Goal: Communication & Community: Answer question/provide support

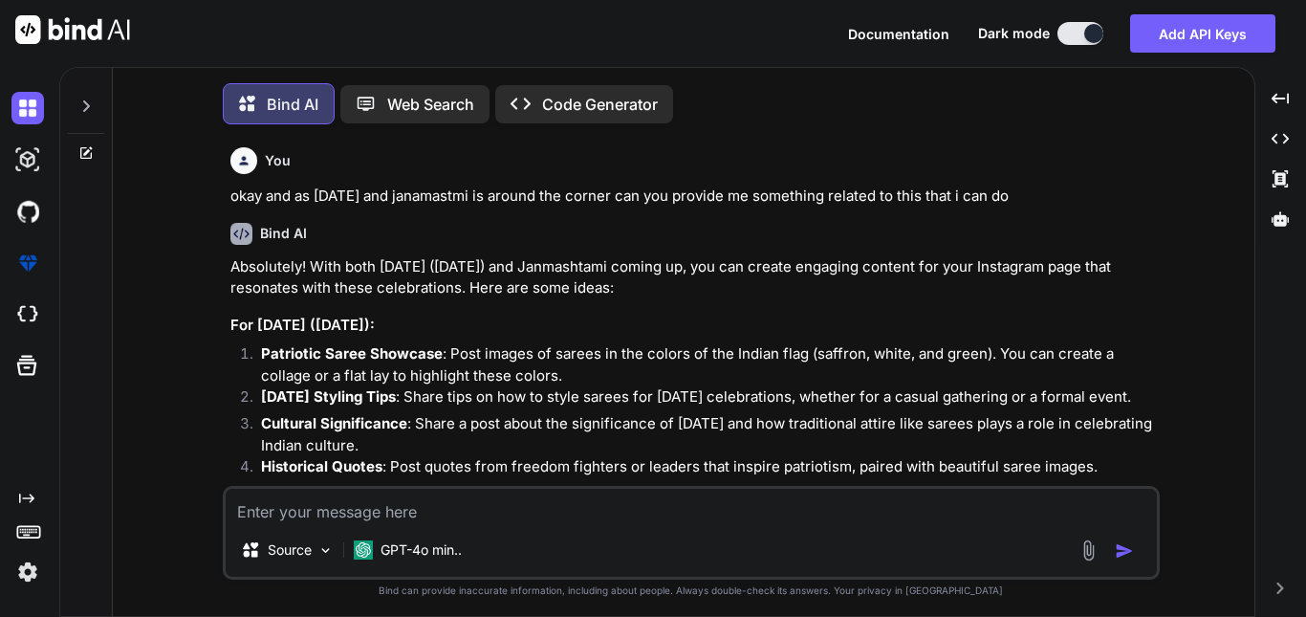
scroll to position [18424, 0]
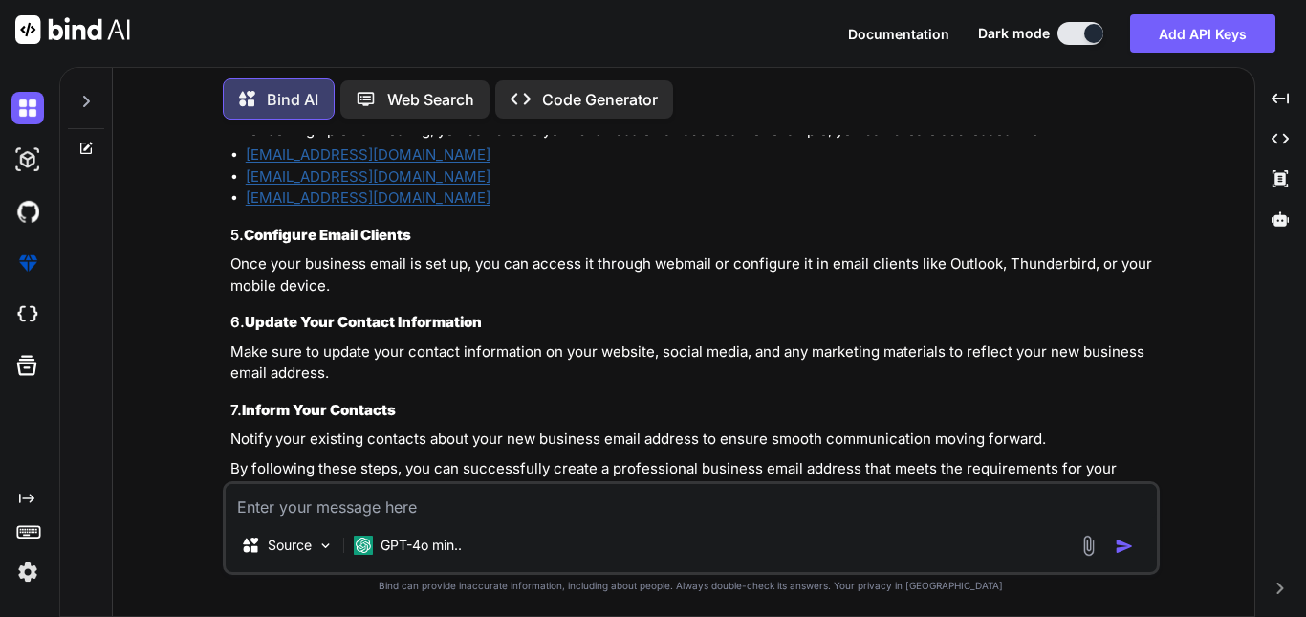
type textarea "Engineered scalable components and managed state with Redux and Zustand, optimi…"
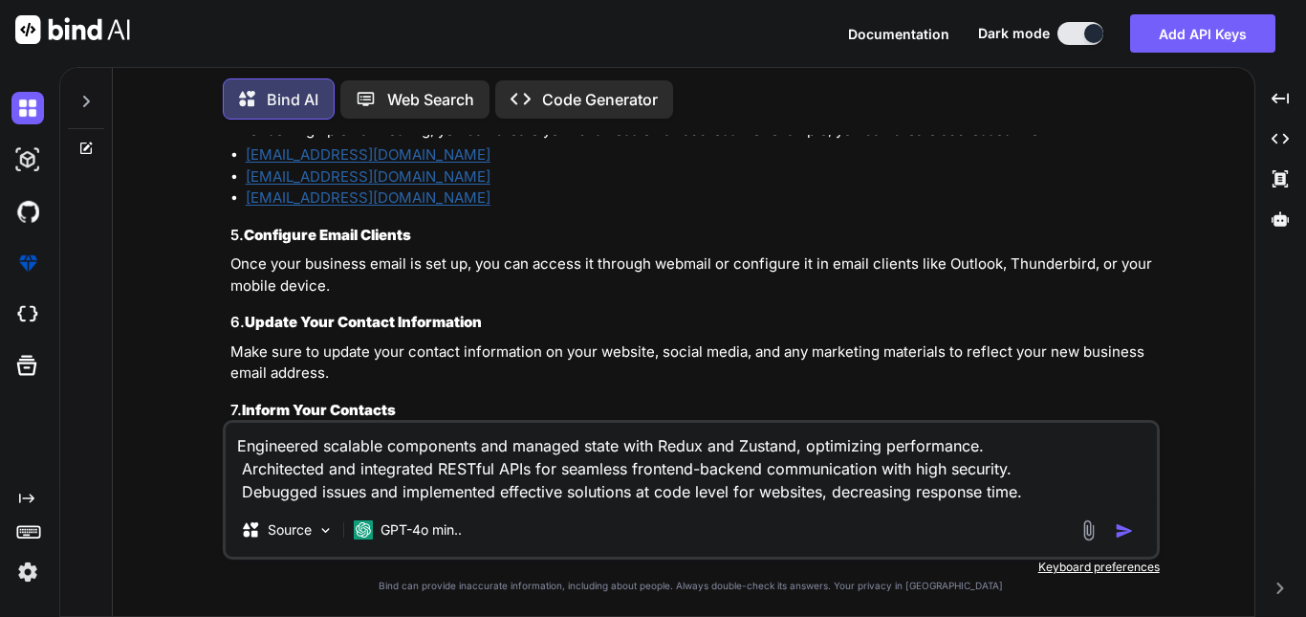
type textarea "x"
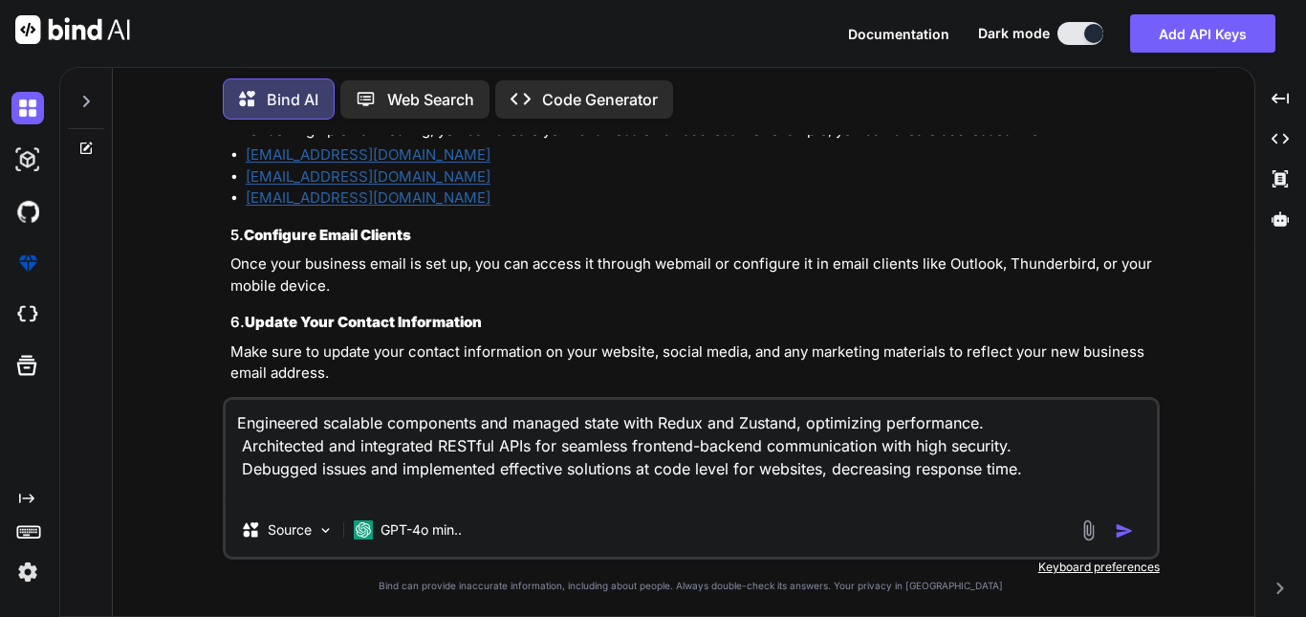
type textarea "Engineered scalable components and managed state with Redux and Zustand, optimi…"
type textarea "x"
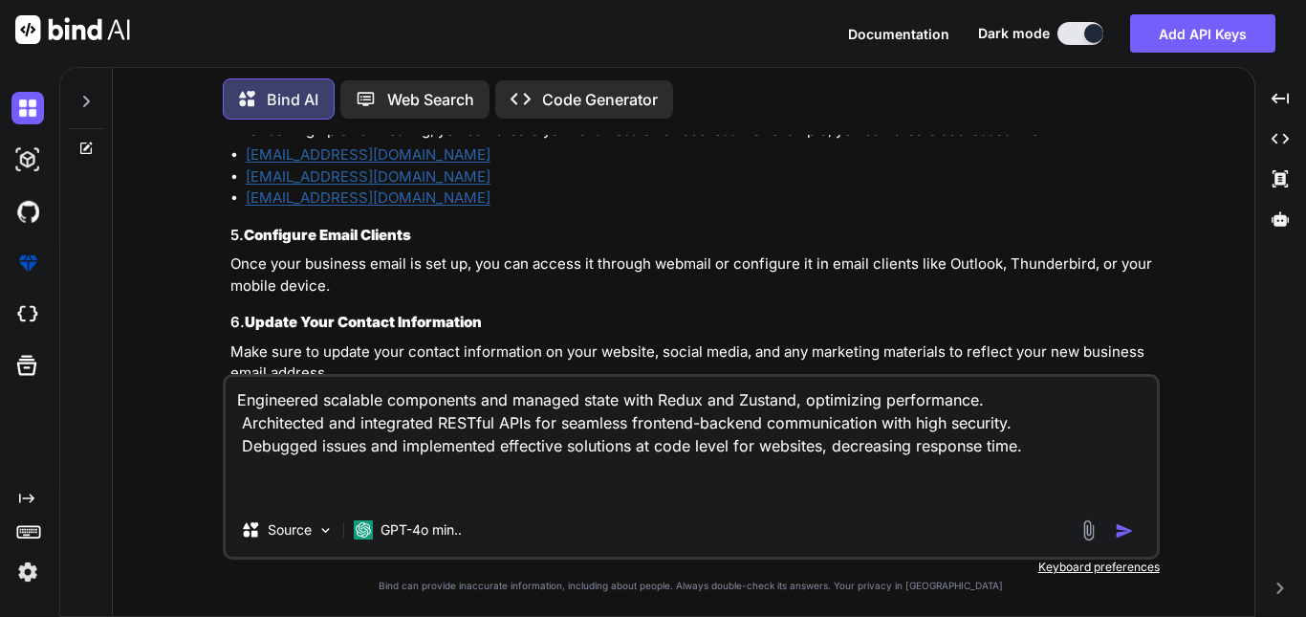
type textarea "Engineered scalable components and managed state with Redux and Zustand, optimi…"
type textarea "x"
type textarea "Engineered scalable components and managed state with Redux and Zustand, optimi…"
type textarea "x"
type textarea "Engineered scalable components and managed state with Redux and Zustand, optimi…"
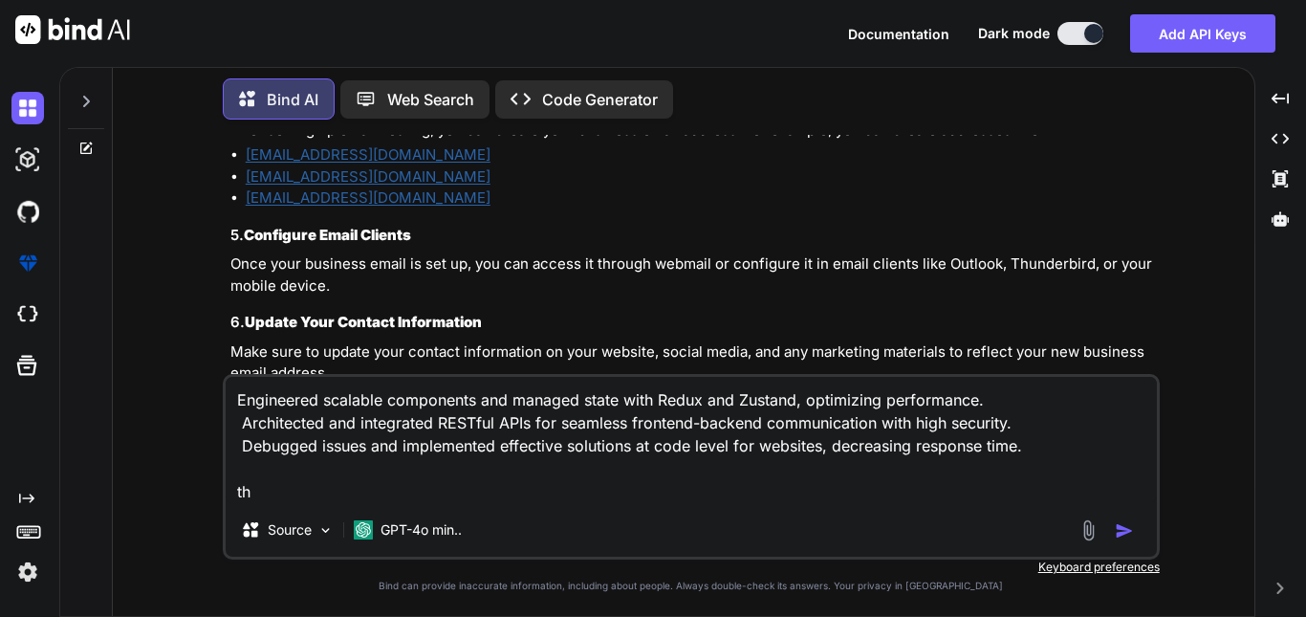
type textarea "x"
type textarea "Engineered scalable components and managed state with Redux and Zustand, optimi…"
type textarea "x"
type textarea "Engineered scalable components and managed state with Redux and Zustand, optimi…"
type textarea "x"
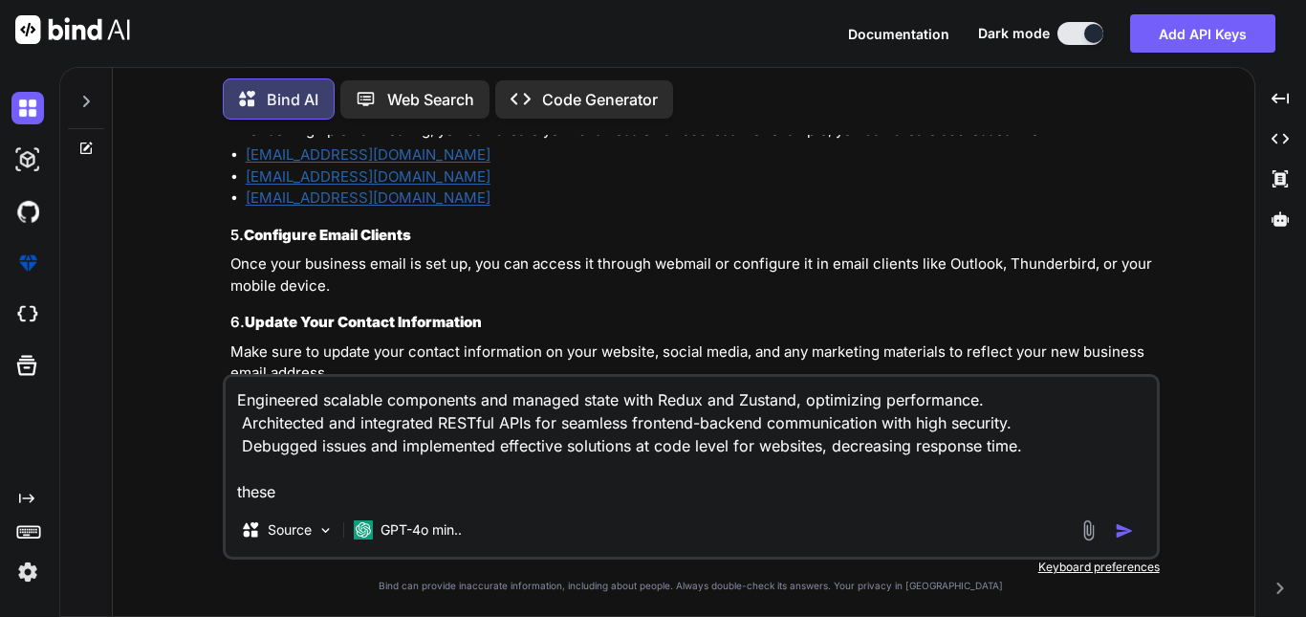
type textarea "Engineered scalable components and managed state with Redux and Zustand, optimi…"
type textarea "x"
type textarea "Engineered scalable components and managed state with Redux and Zustand, optimi…"
type textarea "x"
type textarea "Engineered scalable components and managed state with Redux and Zustand, optimi…"
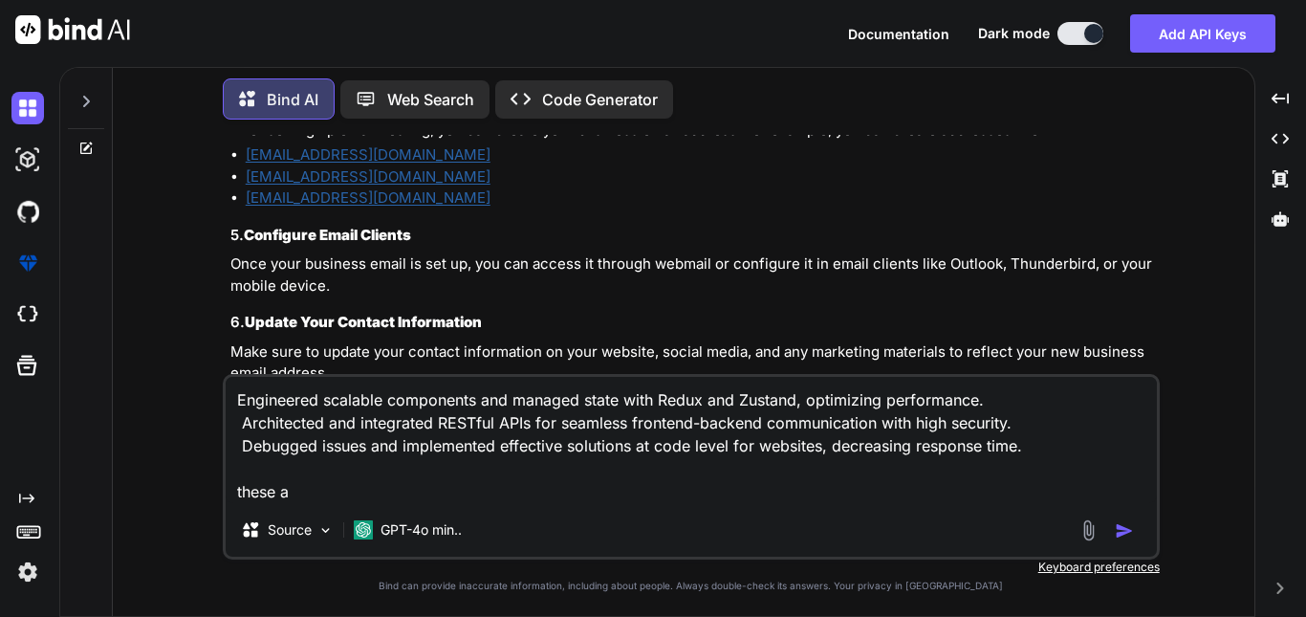
type textarea "x"
type textarea "Engineered scalable components and managed state with Redux and Zustand, optimi…"
type textarea "x"
type textarea "Engineered scalable components and managed state with Redux and Zustand, optimi…"
type textarea "x"
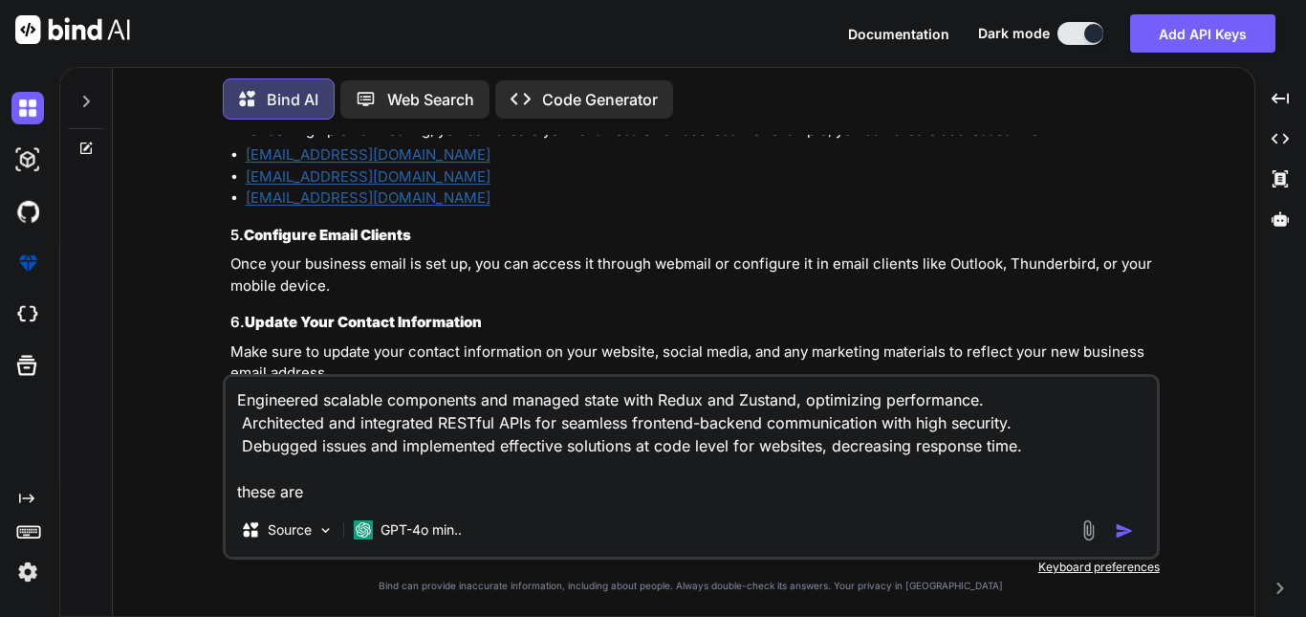
type textarea "Engineered scalable components and managed state with Redux and Zustand, optimi…"
type textarea "x"
type textarea "Engineered scalable components and managed state with Redux and Zustand, optimi…"
type textarea "x"
type textarea "Engineered scalable components and managed state with Redux and Zustand, optimi…"
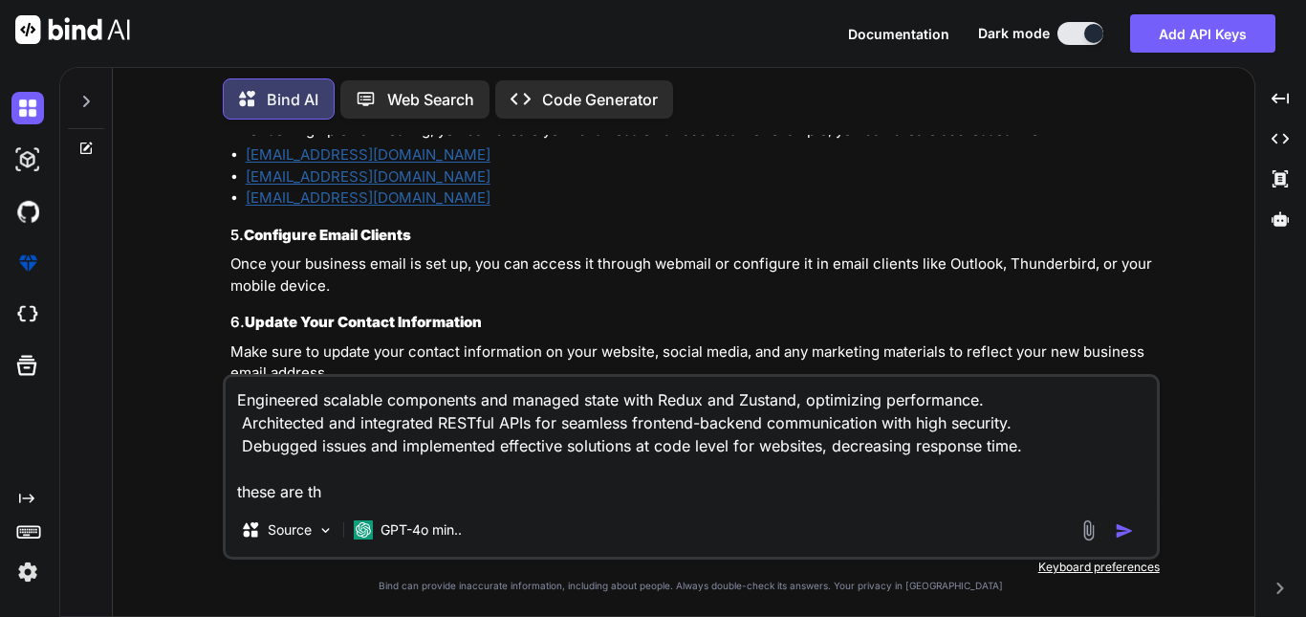
type textarea "x"
type textarea "Engineered scalable components and managed state with Redux and Zustand, optimi…"
type textarea "x"
type textarea "Engineered scalable components and managed state with Redux and Zustand, optimi…"
type textarea "x"
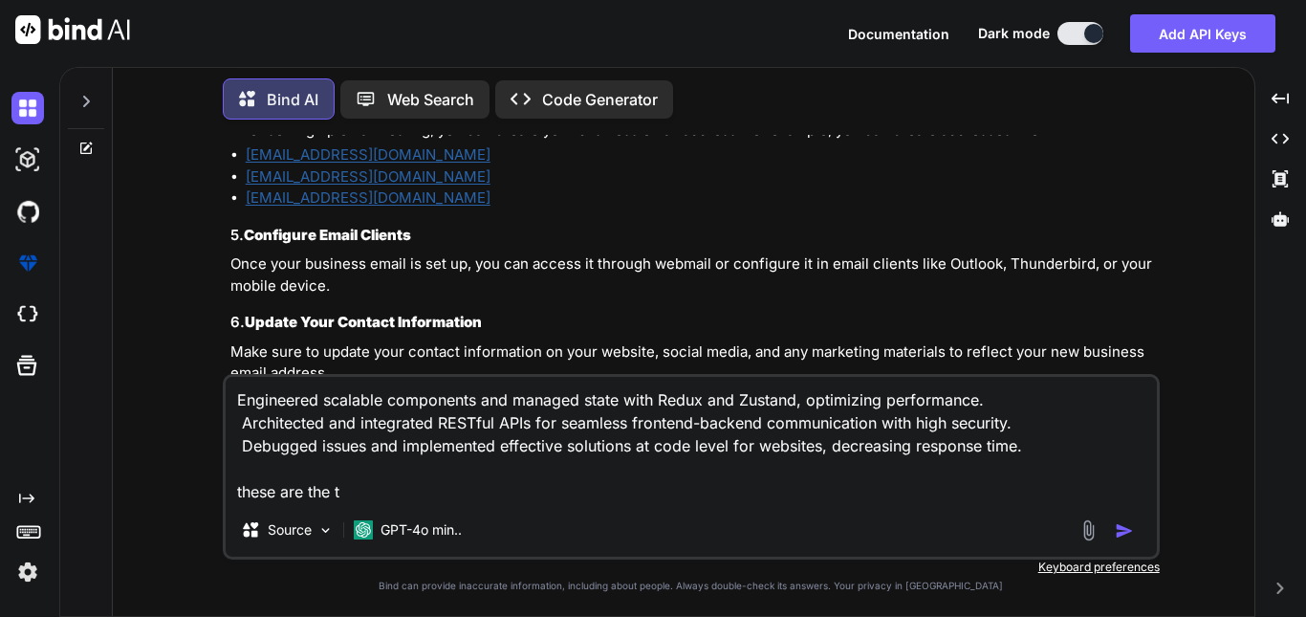
type textarea "Engineered scalable components and managed state with Redux and Zustand, optimi…"
type textarea "x"
type textarea "Engineered scalable components and managed state with Redux and Zustand, optimi…"
type textarea "x"
type textarea "Engineered scalable components and managed state with Redux and Zustand, optimi…"
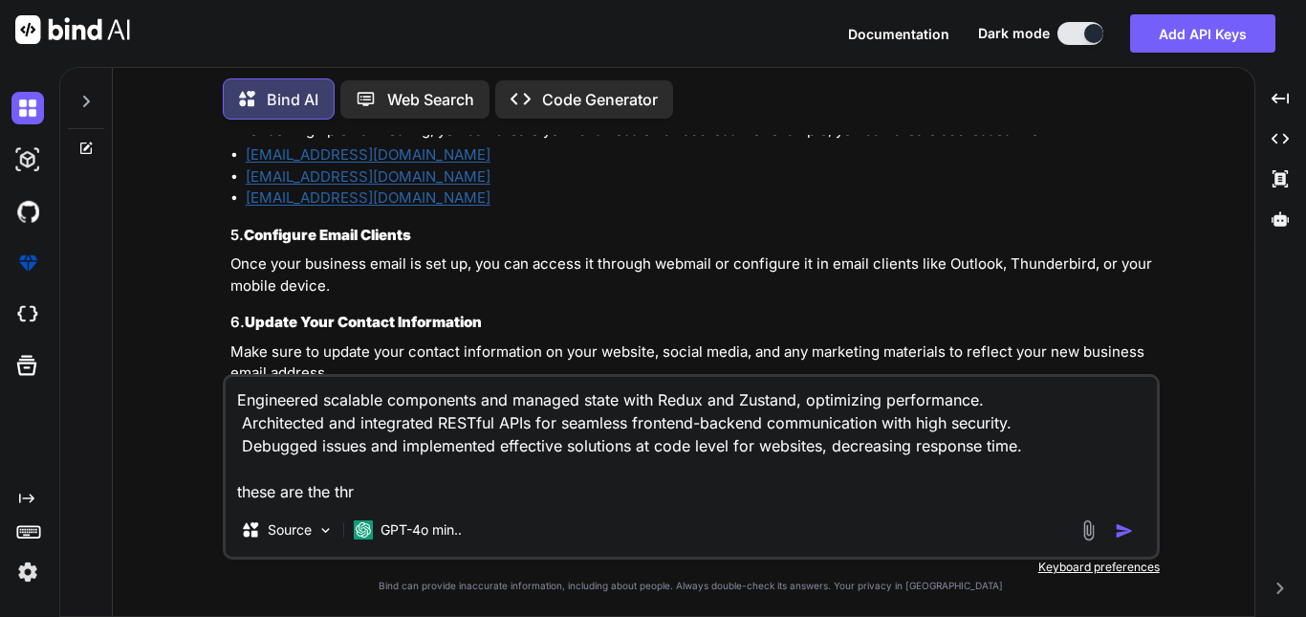
type textarea "x"
type textarea "Engineered scalable components and managed state with Redux and Zustand, optimi…"
type textarea "x"
type textarea "Engineered scalable components and managed state with Redux and Zustand, optimi…"
type textarea "x"
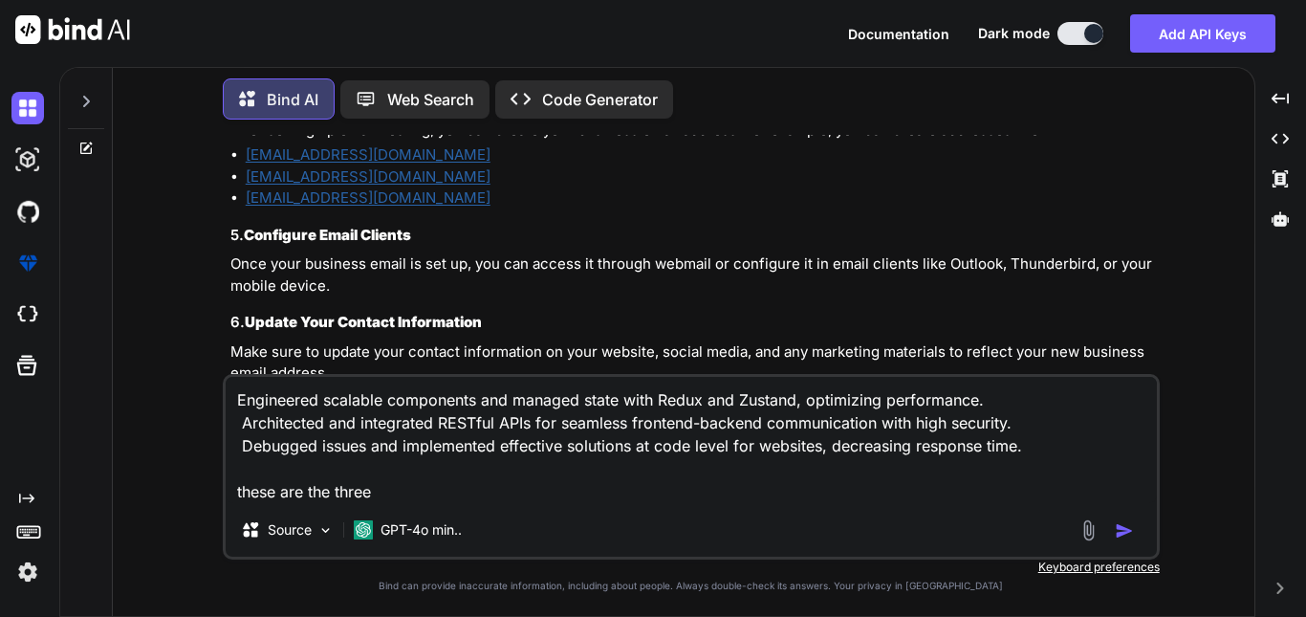
type textarea "Engineered scalable components and managed state with Redux and Zustand, optimi…"
type textarea "x"
type textarea "Engineered scalable components and managed state with Redux and Zustand, optimi…"
type textarea "x"
type textarea "Engineered scalable components and managed state with Redux and Zustand, optimi…"
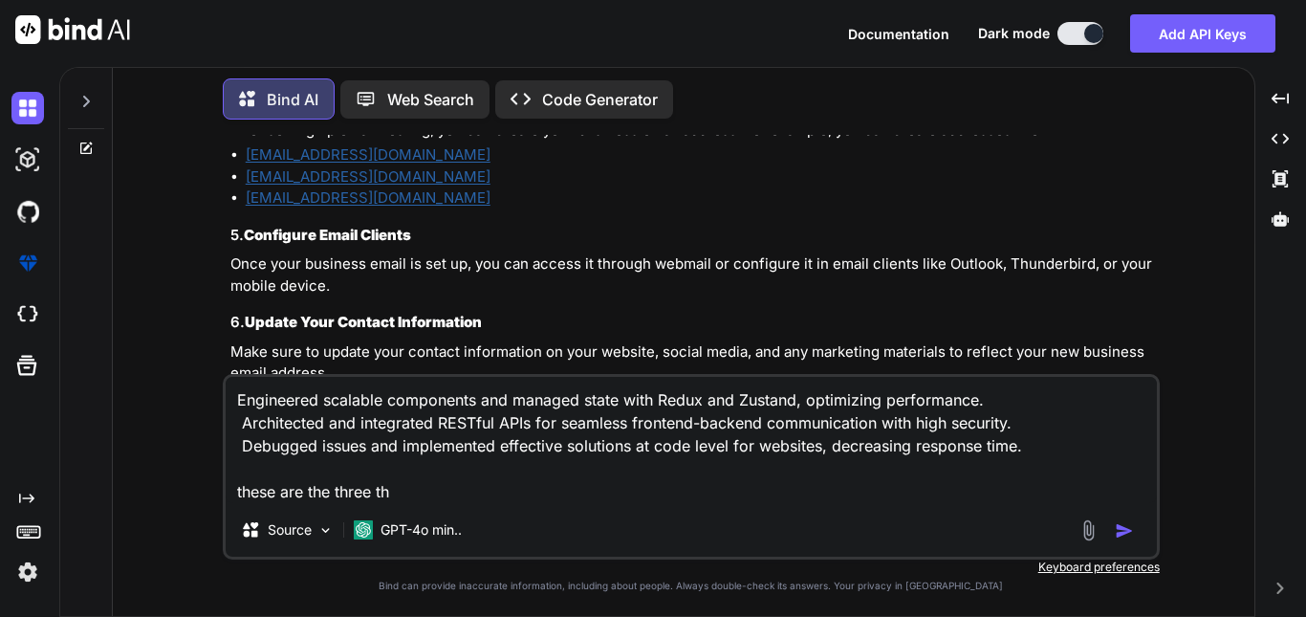
type textarea "x"
type textarea "Engineered scalable components and managed state with Redux and Zustand, optimi…"
type textarea "x"
type textarea "Engineered scalable components and managed state with Redux and Zustand, optimi…"
type textarea "x"
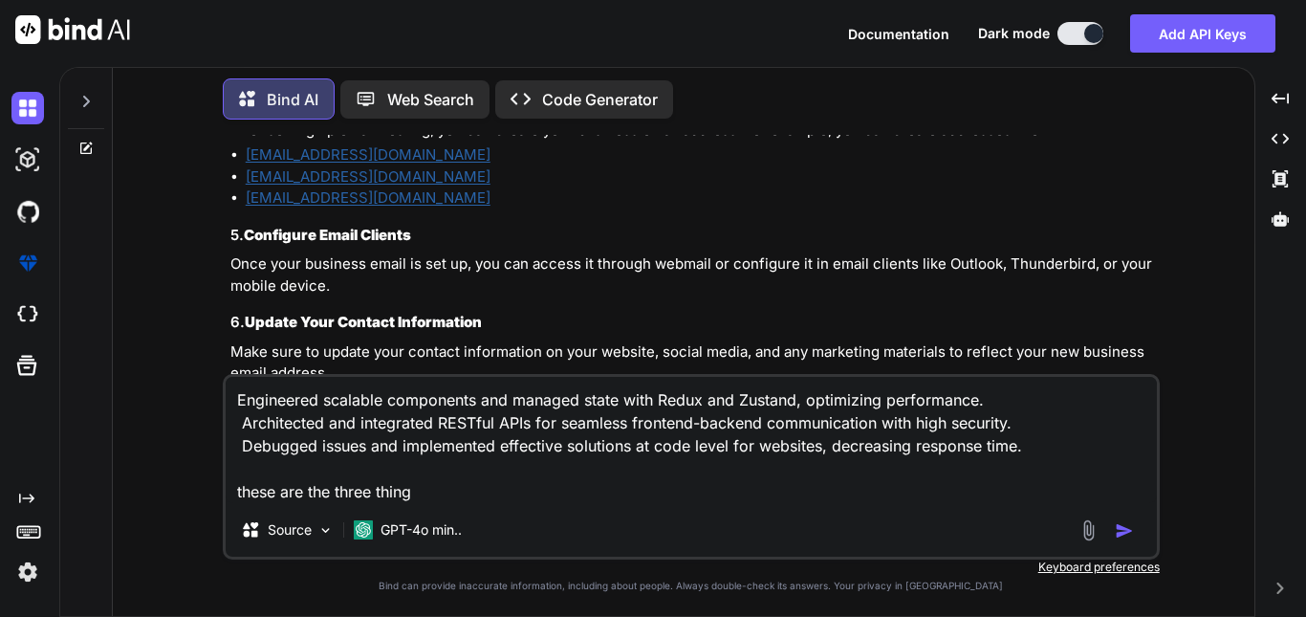
type textarea "Engineered scalable components and managed state with Redux and Zustand, optimi…"
type textarea "x"
type textarea "Engineered scalable components and managed state with Redux and Zustand, optimi…"
type textarea "x"
type textarea "Engineered scalable components and managed state with Redux and Zustand, optimi…"
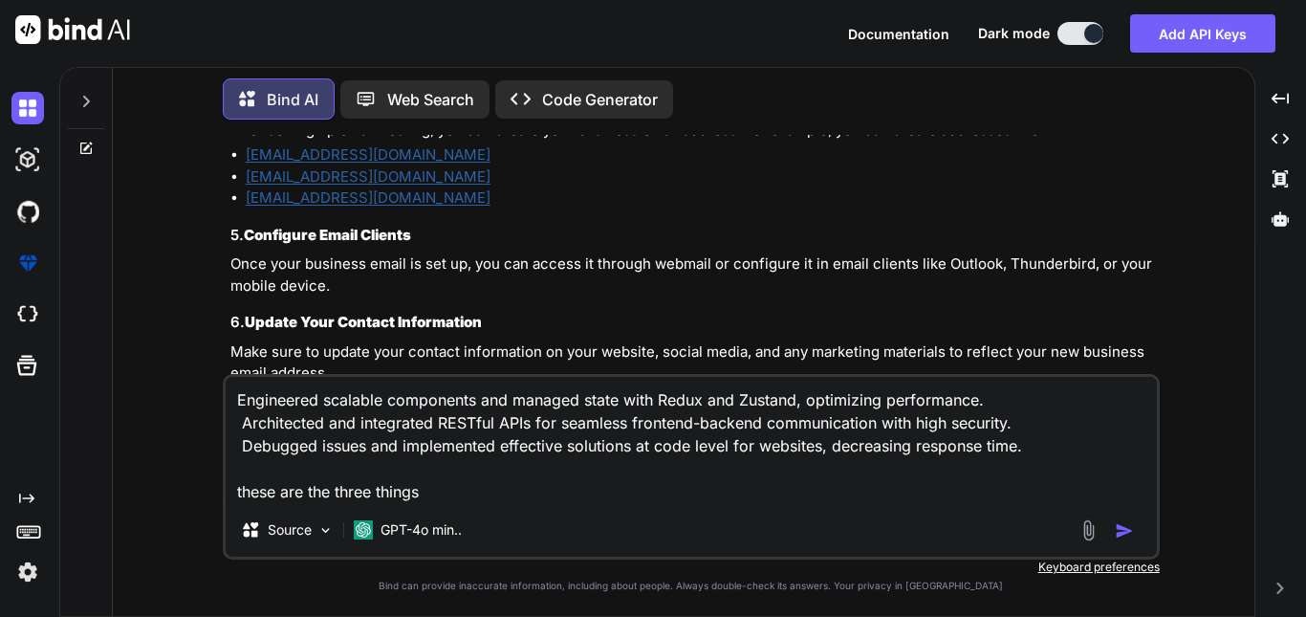
type textarea "x"
type textarea "Engineered scalable components and managed state with Redux and Zustand, optimi…"
type textarea "x"
type textarea "Engineered scalable components and managed state with Redux and Zustand, optimi…"
type textarea "x"
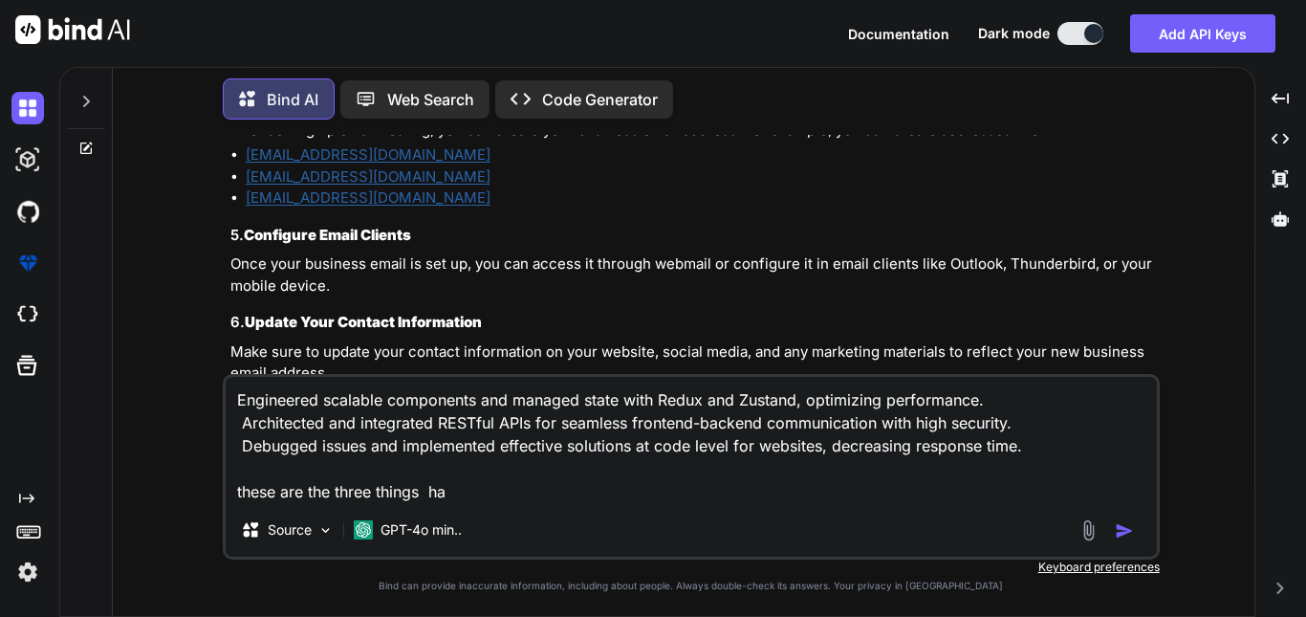
type textarea "Engineered scalable components and managed state with Redux and Zustand, optimi…"
type textarea "x"
type textarea "Engineered scalable components and managed state with Redux and Zustand, optimi…"
type textarea "x"
type textarea "Engineered scalable components and managed state with Redux and Zustand, optimi…"
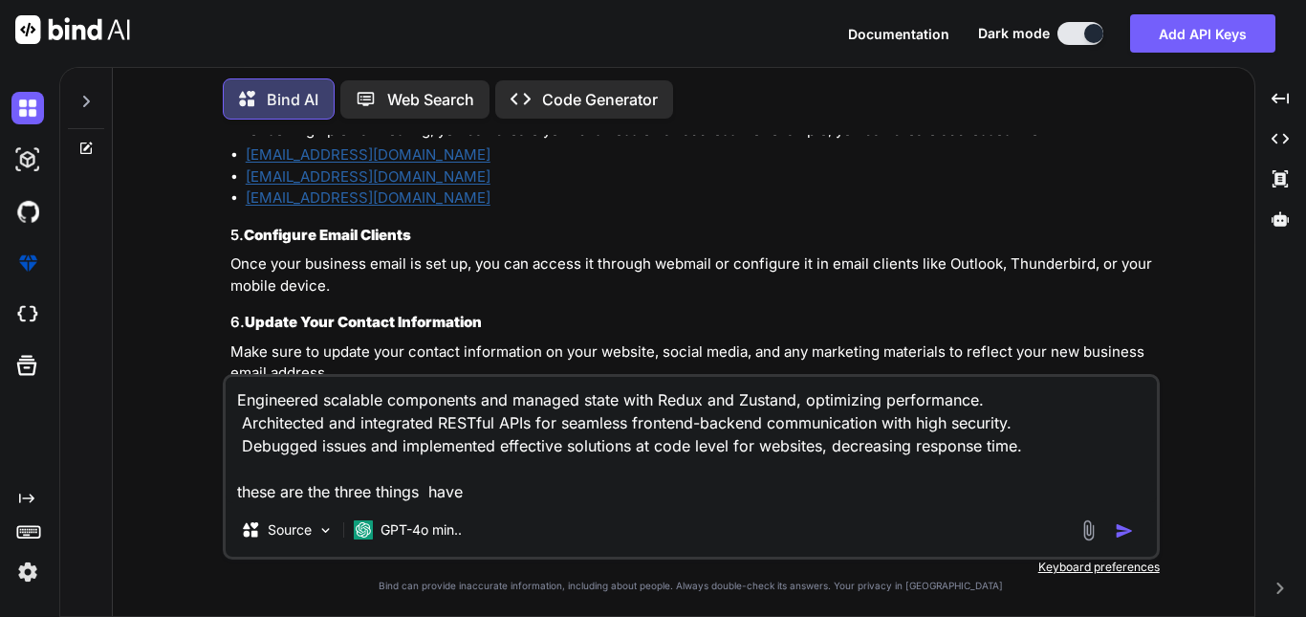
type textarea "x"
type textarea "Engineered scalable components and managed state with Redux and Zustand, optimi…"
type textarea "x"
type textarea "Engineered scalable components and managed state with Redux and Zustand, optimi…"
type textarea "x"
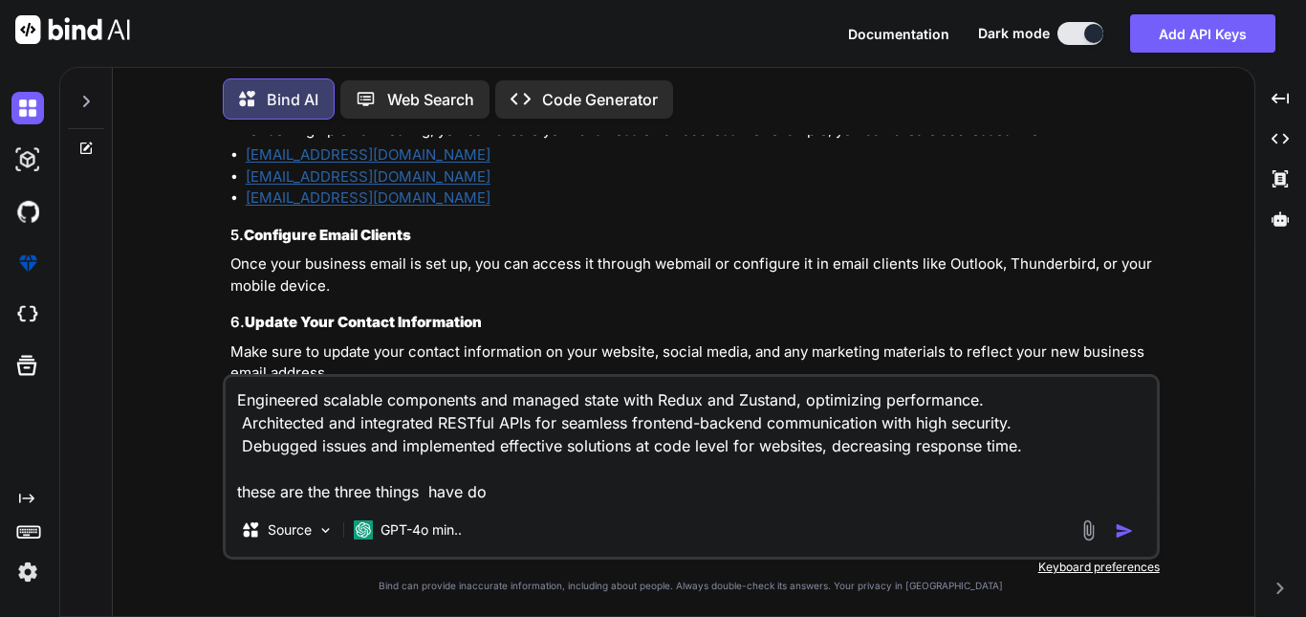
type textarea "Engineered scalable components and managed state with Redux and Zustand, optimi…"
type textarea "x"
type textarea "Engineered scalable components and managed state with Redux and Zustand, optimi…"
type textarea "x"
type textarea "Engineered scalable components and managed state with Redux and Zustand, optimi…"
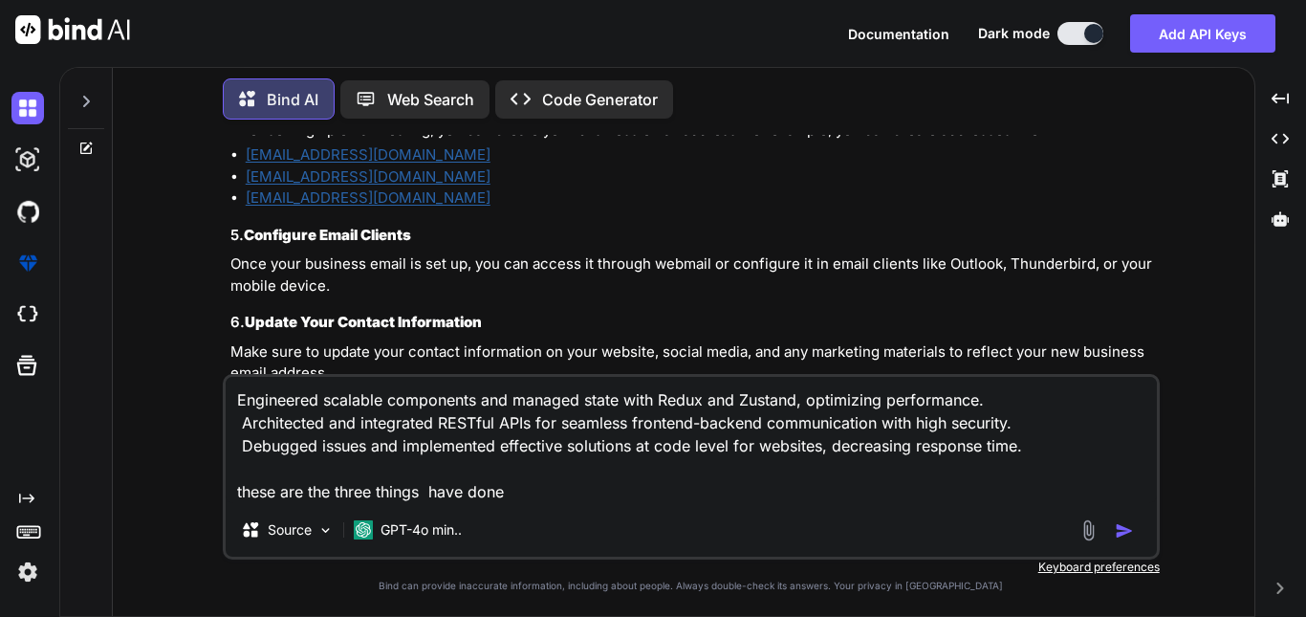
type textarea "x"
type textarea "Engineered scalable components and managed state with Redux and Zustand, optimi…"
type textarea "x"
type textarea "Engineered scalable components and managed state with Redux and Zustand, optimi…"
type textarea "x"
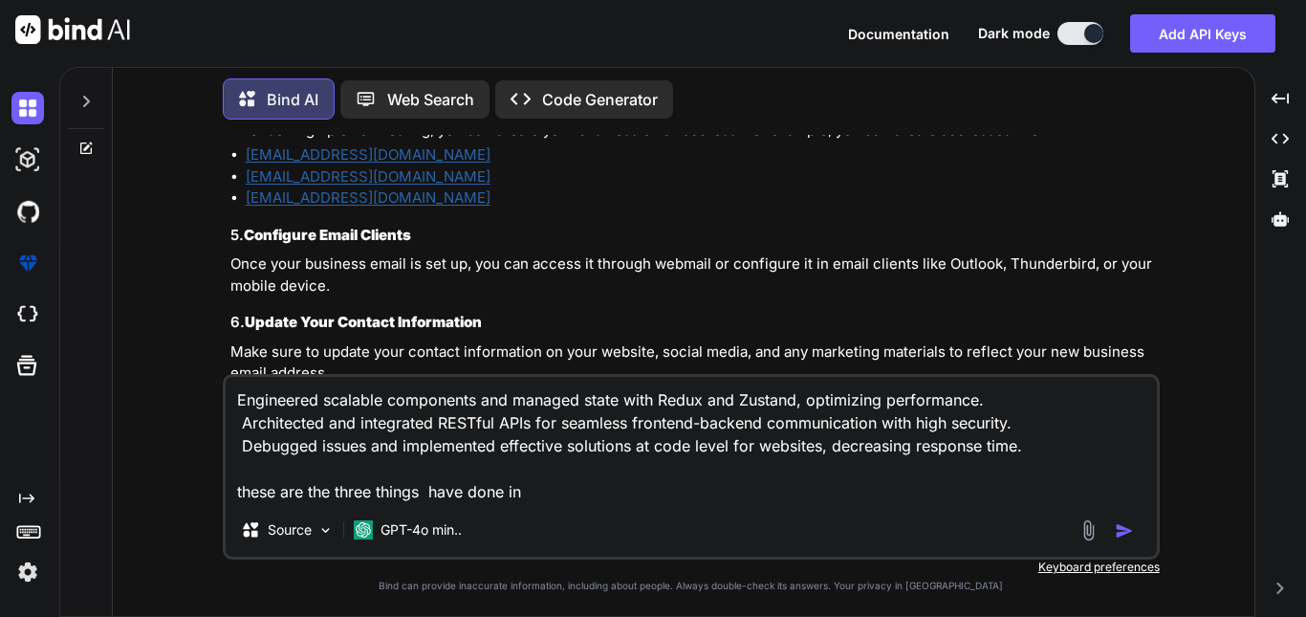
type textarea "Engineered scalable components and managed state with Redux and Zustand, optimi…"
type textarea "x"
type textarea "Engineered scalable components and managed state with Redux and Zustand, optimi…"
type textarea "x"
type textarea "Engineered scalable components and managed state with Redux and Zustand, optimi…"
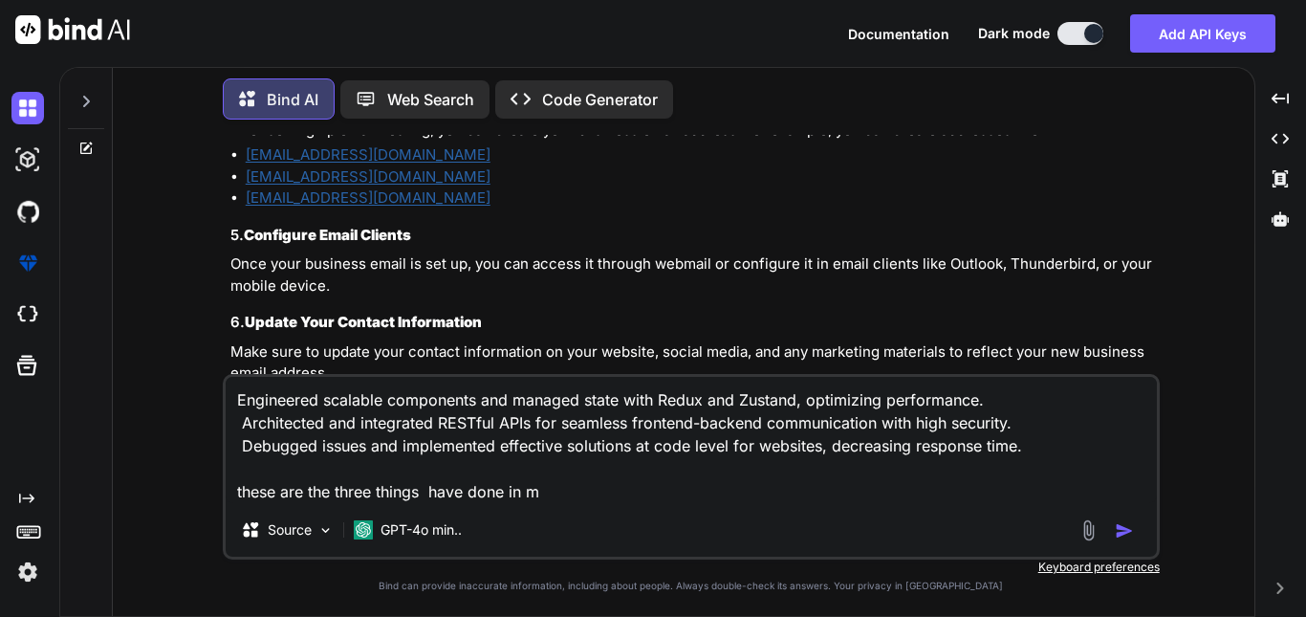
type textarea "x"
type textarea "Engineered scalable components and managed state with Redux and Zustand, optimi…"
type textarea "x"
type textarea "Engineered scalable components and managed state with Redux and Zustand, optimi…"
type textarea "x"
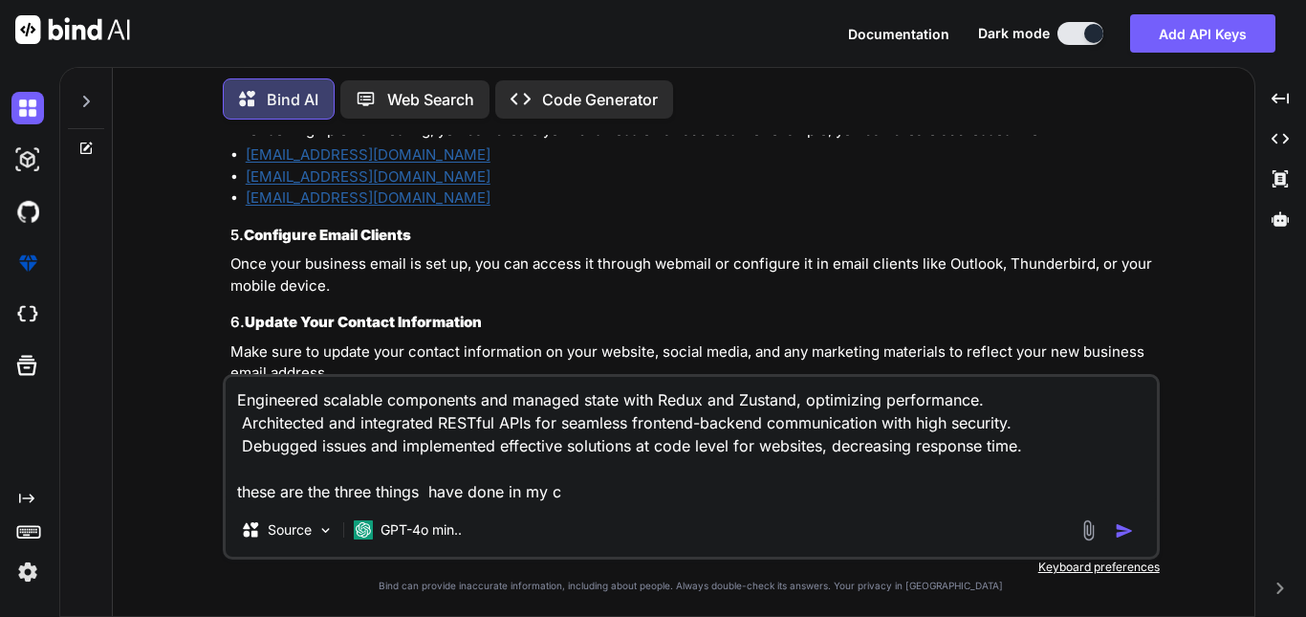
type textarea "Engineered scalable components and managed state with Redux and Zustand, optimi…"
type textarea "x"
type textarea "Engineered scalable components and managed state with Redux and Zustand, optimi…"
type textarea "x"
type textarea "Engineered scalable components and managed state with Redux and Zustand, optimi…"
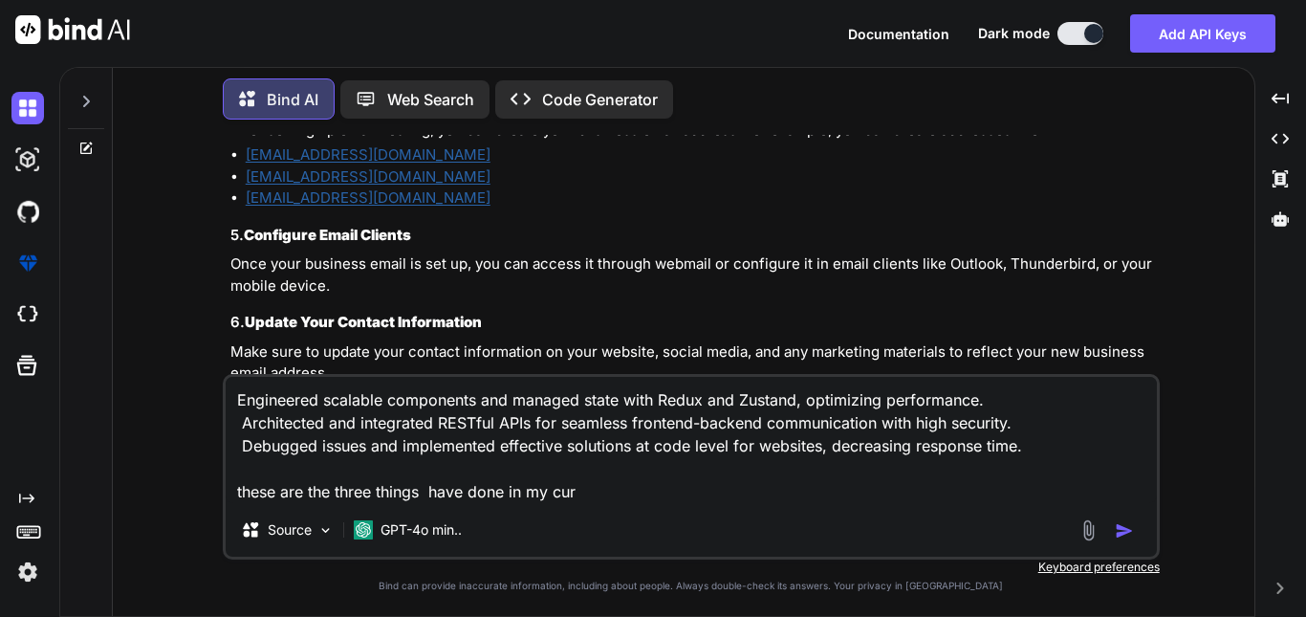
type textarea "x"
type textarea "Engineered scalable components and managed state with Redux and Zustand, optimi…"
type textarea "x"
type textarea "Engineered scalable components and managed state with Redux and Zustand, optimi…"
type textarea "x"
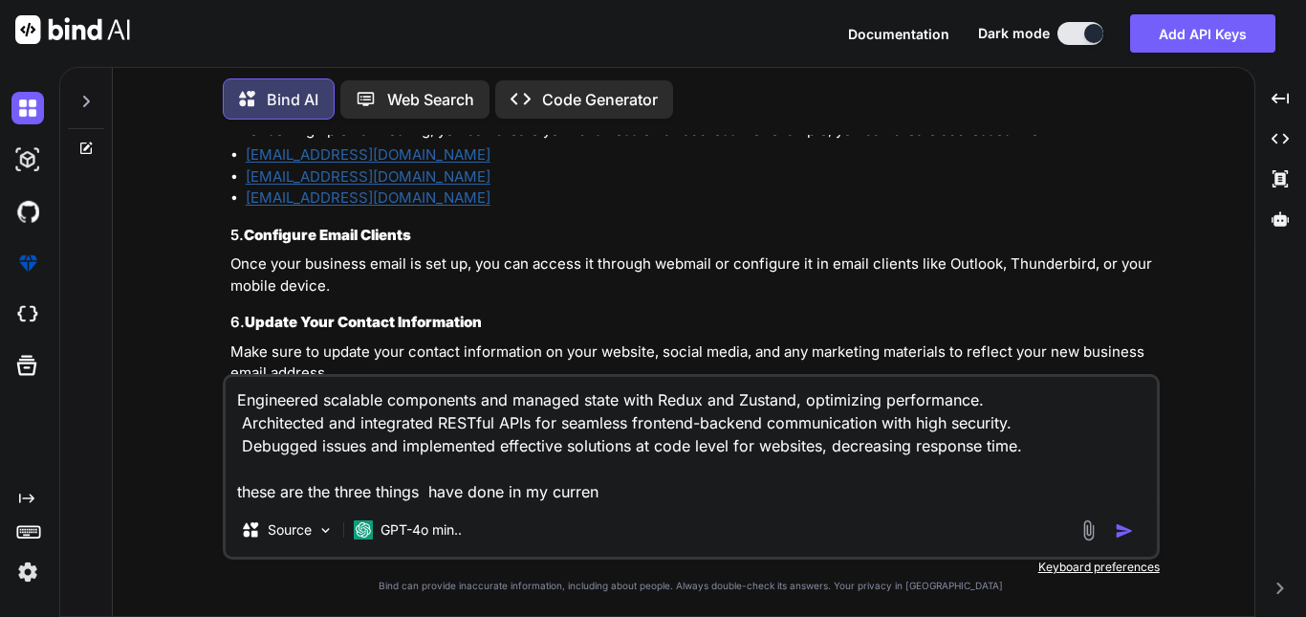
type textarea "Engineered scalable components and managed state with Redux and Zustand, optimi…"
type textarea "x"
type textarea "Engineered scalable components and managed state with Redux and Zustand, optimi…"
type textarea "x"
type textarea "Engineered scalable components and managed state with Redux and Zustand, optimi…"
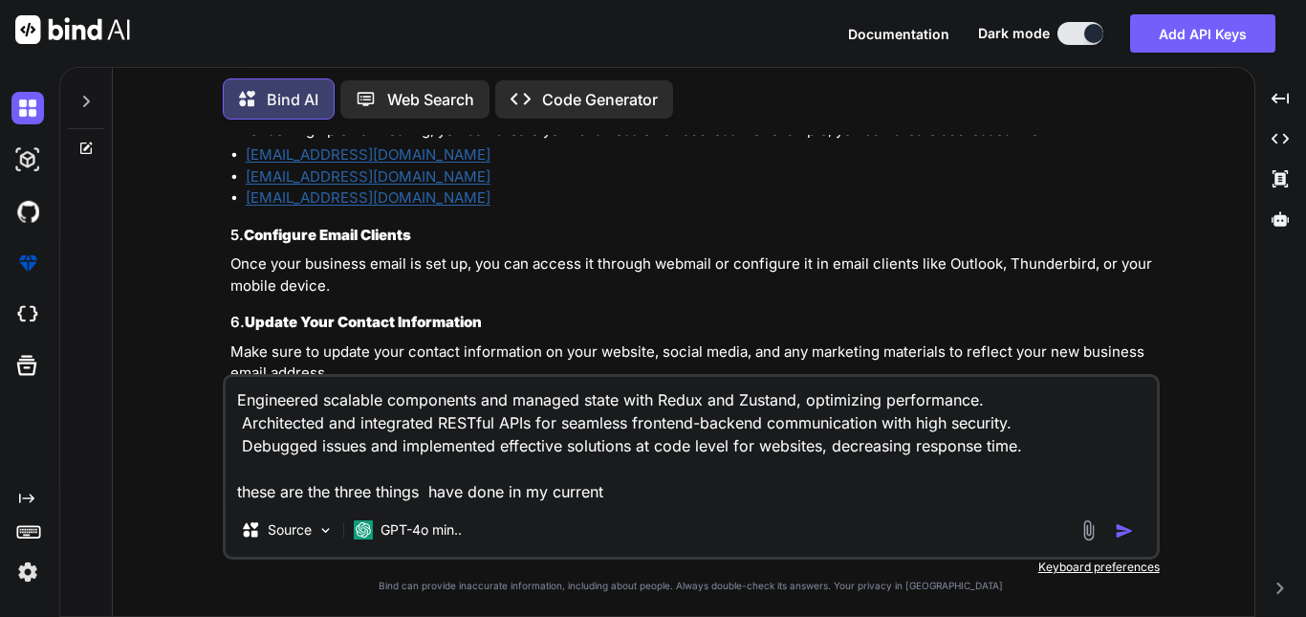
type textarea "x"
type textarea "Engineered scalable components and managed state with Redux and Zustand, optimi…"
type textarea "x"
type textarea "Engineered scalable components and managed state with Redux and Zustand, optimi…"
type textarea "x"
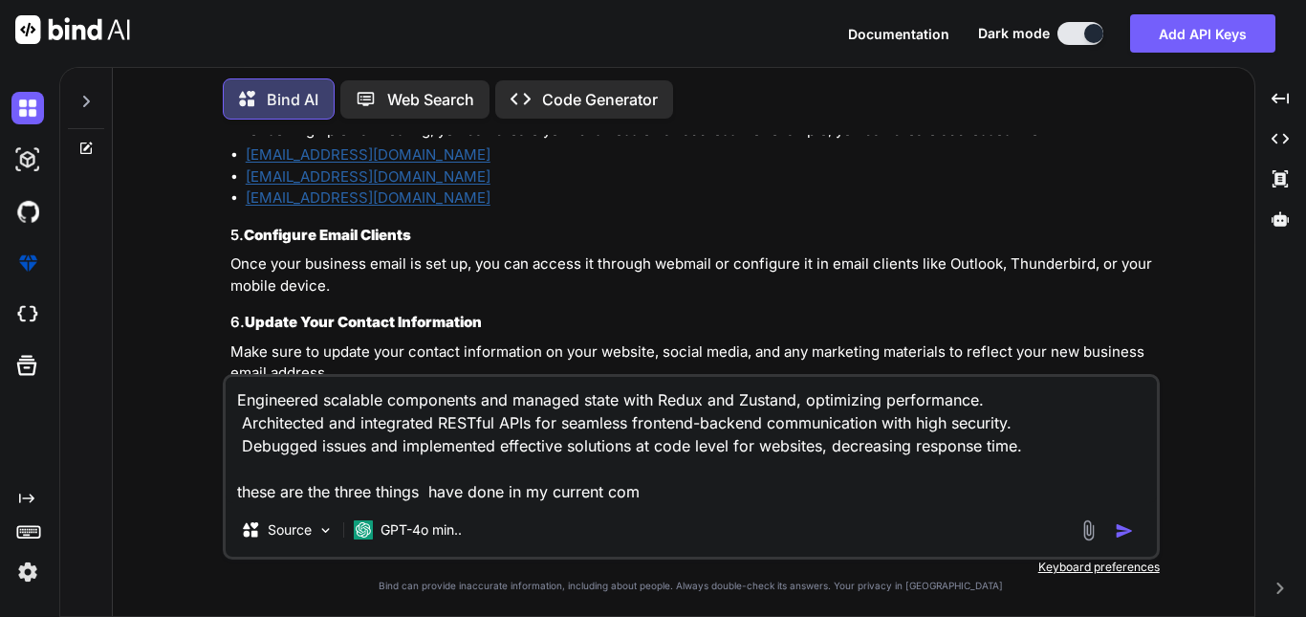
type textarea "Engineered scalable components and managed state with Redux and Zustand, optimi…"
type textarea "x"
type textarea "Engineered scalable components and managed state with Redux and Zustand, optimi…"
type textarea "x"
type textarea "Engineered scalable components and managed state with Redux and Zustand, optimi…"
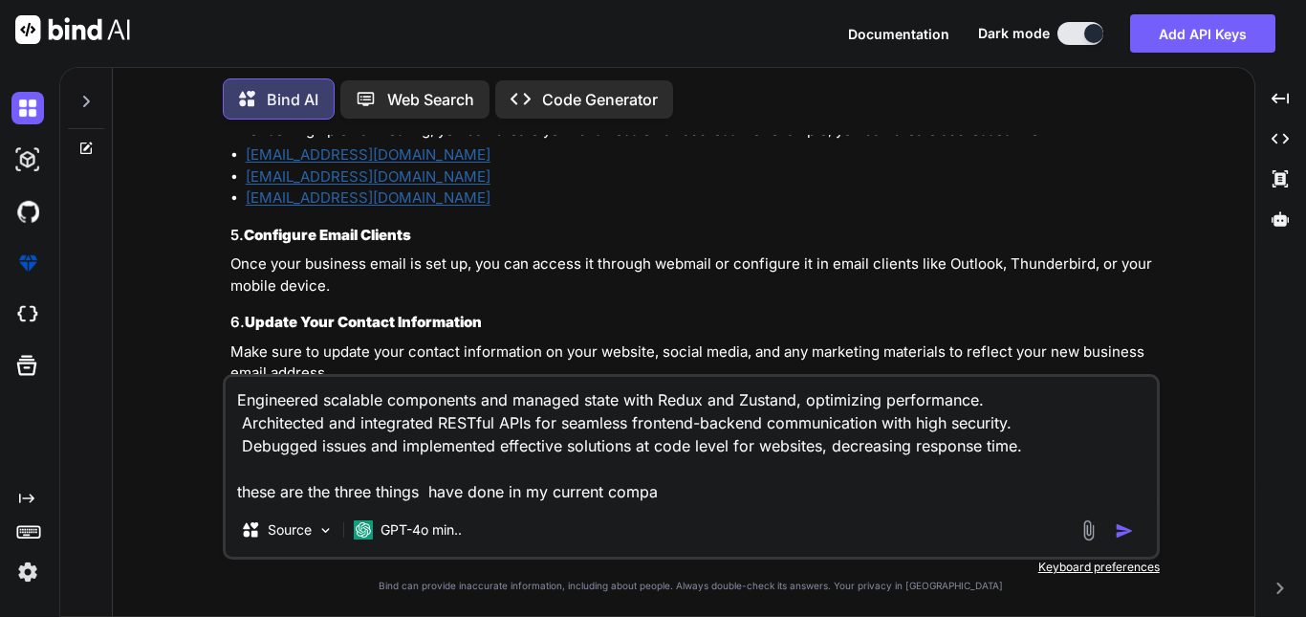
type textarea "x"
type textarea "Engineered scalable components and managed state with Redux and Zustand, optimi…"
type textarea "x"
type textarea "Engineered scalable components and managed state with Redux and Zustand, optimi…"
type textarea "x"
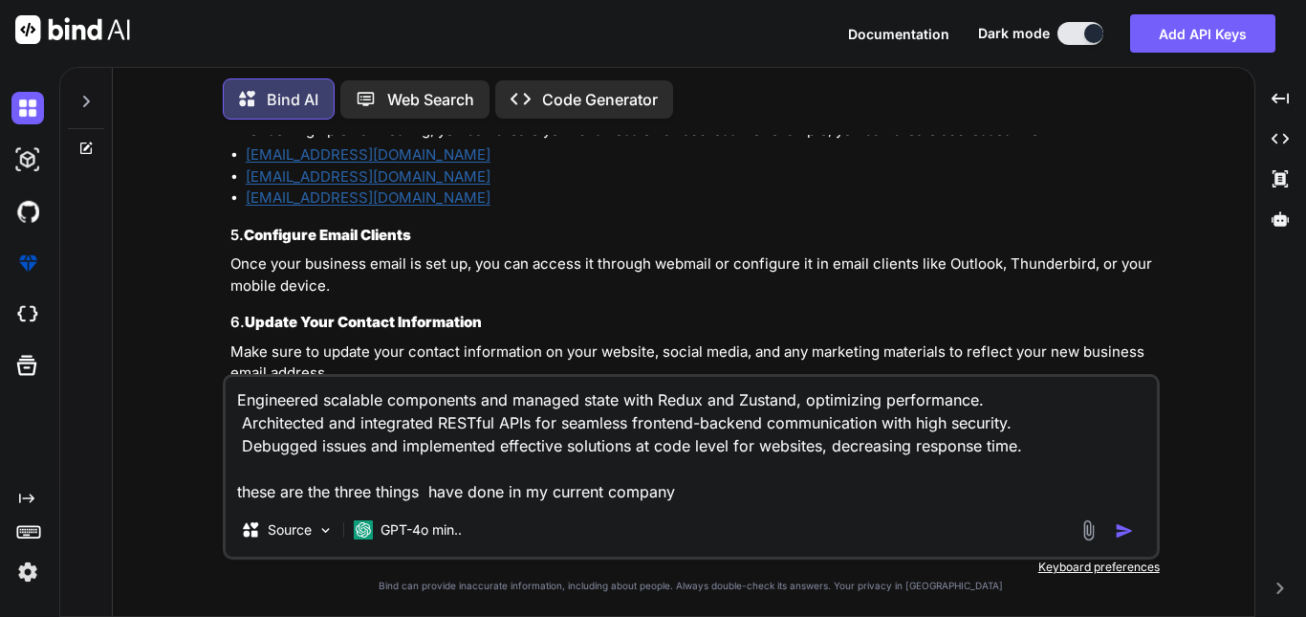
type textarea "Engineered scalable components and managed state with Redux and Zustand, optimi…"
type textarea "x"
type textarea "Engineered scalable components and managed state with Redux and Zustand, optimi…"
type textarea "x"
type textarea "Engineered scalable components and managed state with Redux and Zustand, optimi…"
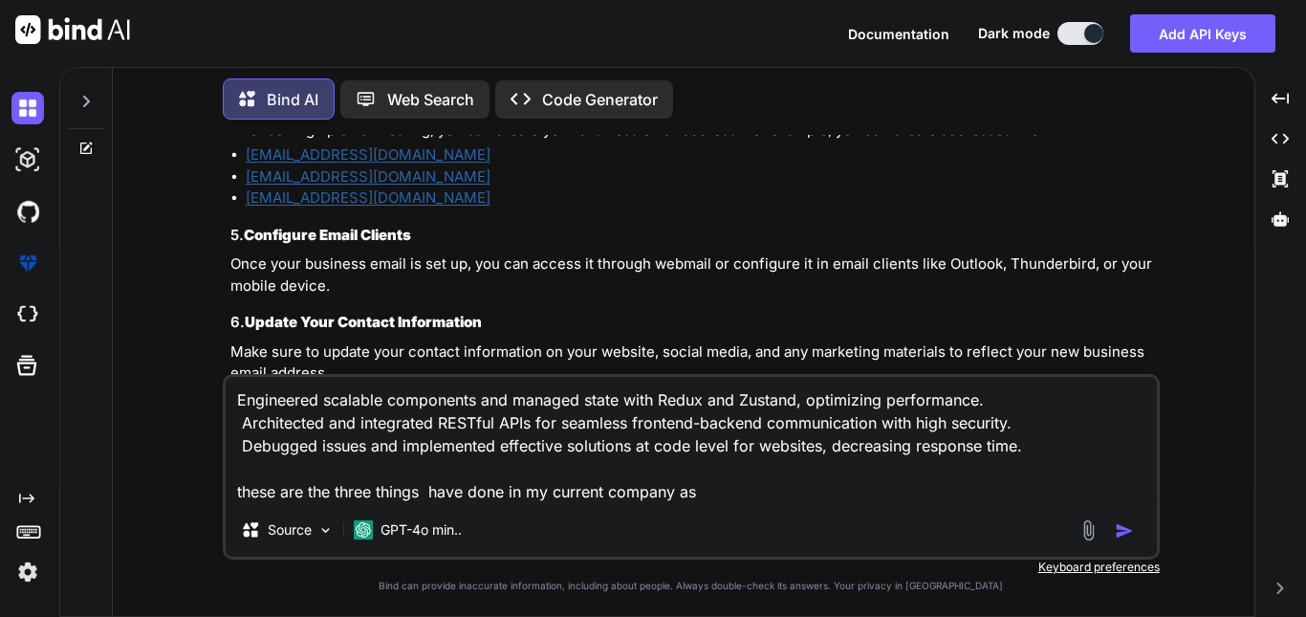
type textarea "x"
type textarea "Engineered scalable components and managed state with Redux and Zustand, optimi…"
type textarea "x"
type textarea "Engineered scalable components and managed state with Redux and Zustand, optimi…"
type textarea "x"
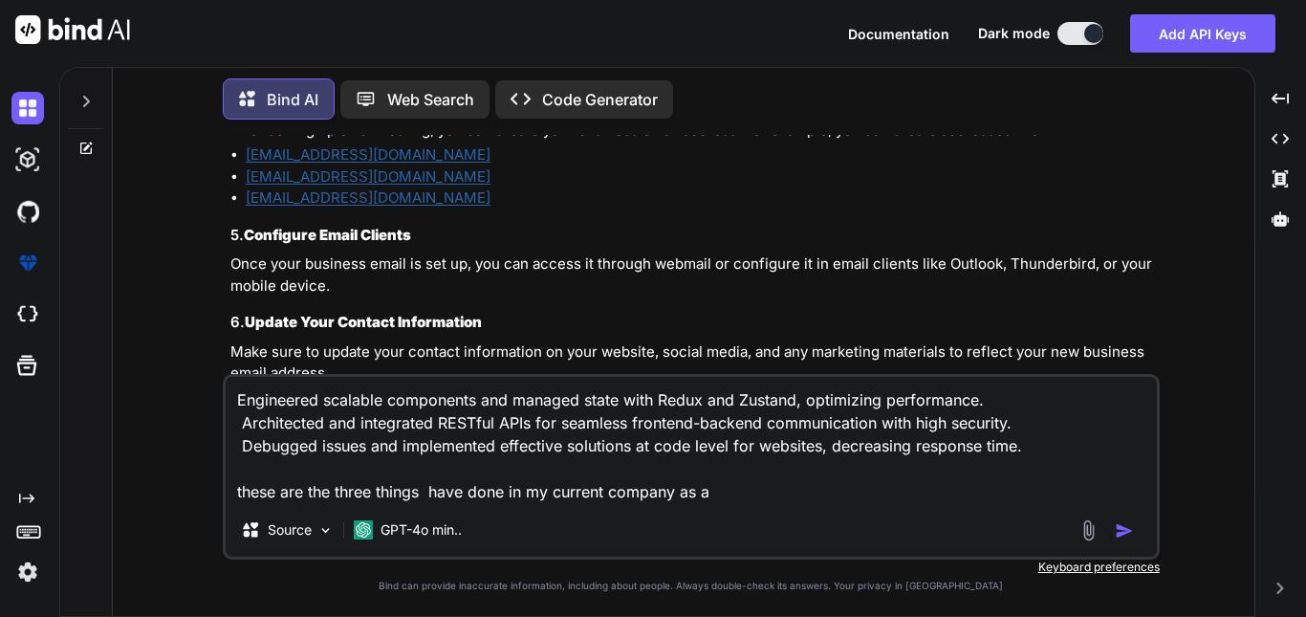
type textarea "Engineered scalable components and managed state with Redux and Zustand, optimi…"
type textarea "x"
type textarea "Engineered scalable components and managed state with Redux and Zustand, optimi…"
type textarea "x"
type textarea "Engineered scalable components and managed state with Redux and Zustand, optimi…"
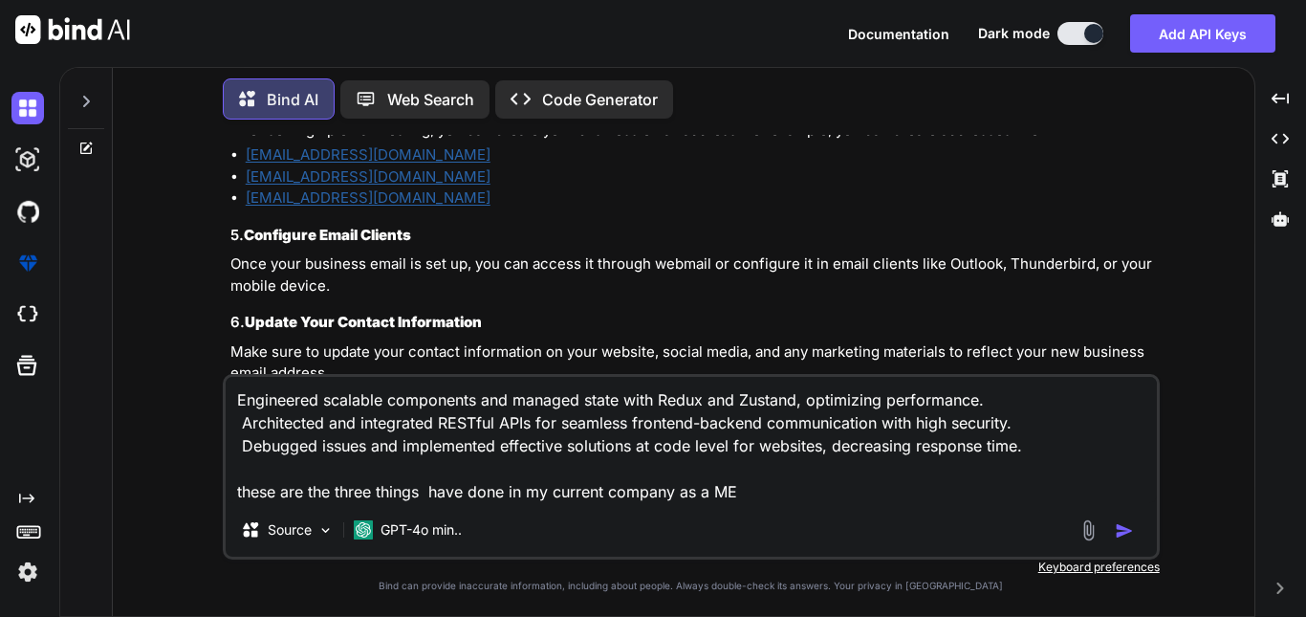
type textarea "x"
type textarea "Engineered scalable components and managed state with Redux and Zustand, optimi…"
type textarea "x"
type textarea "Engineered scalable components and managed state with Redux and Zustand, optimi…"
type textarea "x"
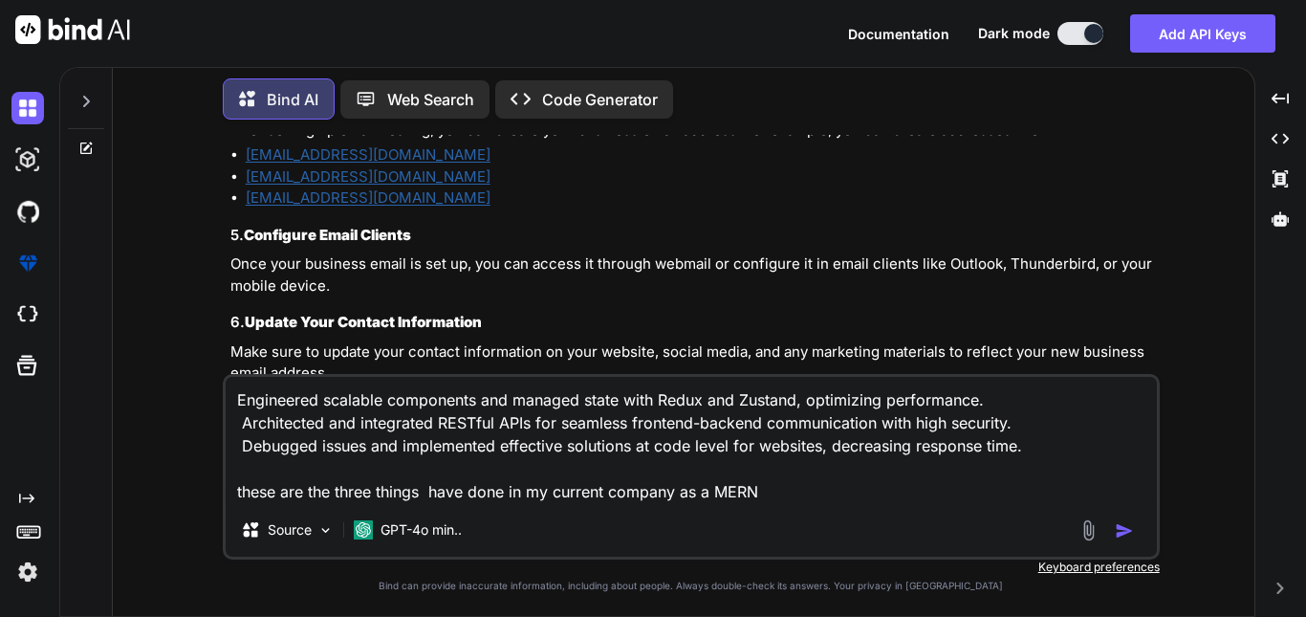
type textarea "Engineered scalable components and managed state with Redux and Zustand, optimi…"
type textarea "x"
type textarea "Engineered scalable components and managed state with Redux and Zustand, optimi…"
type textarea "x"
type textarea "Engineered scalable components and managed state with Redux and Zustand, optimi…"
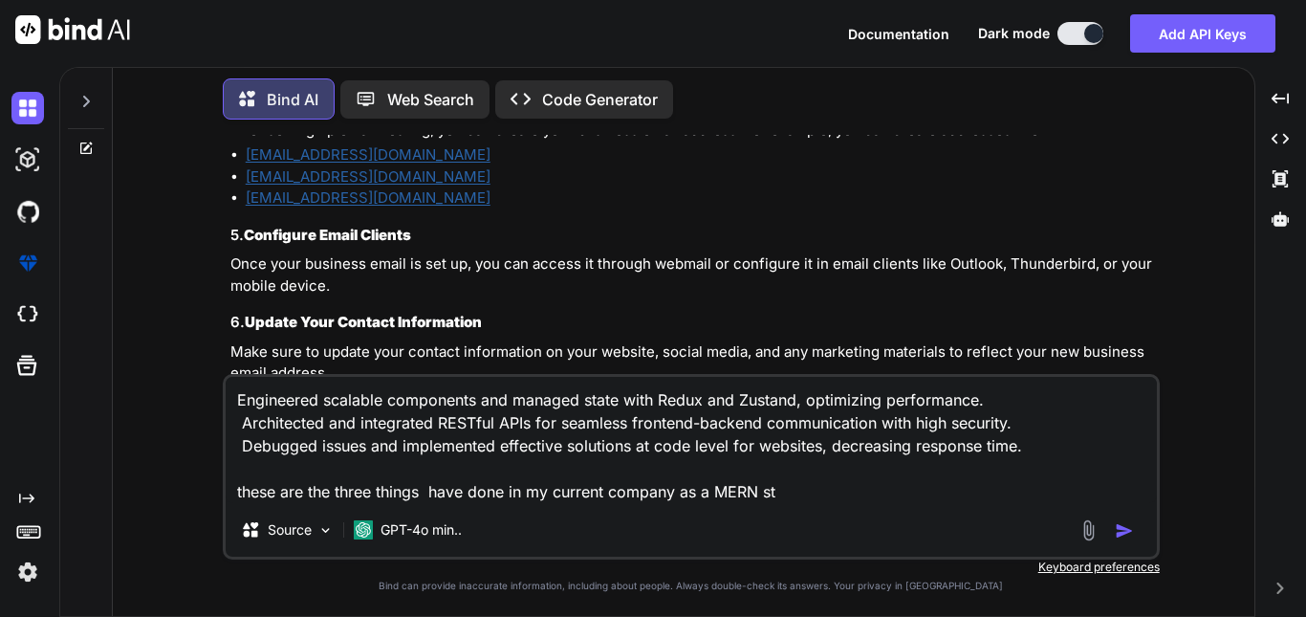
type textarea "x"
type textarea "Engineered scalable components and managed state with Redux and Zustand, optimi…"
type textarea "x"
type textarea "Engineered scalable components and managed state with Redux and Zustand, optimi…"
type textarea "x"
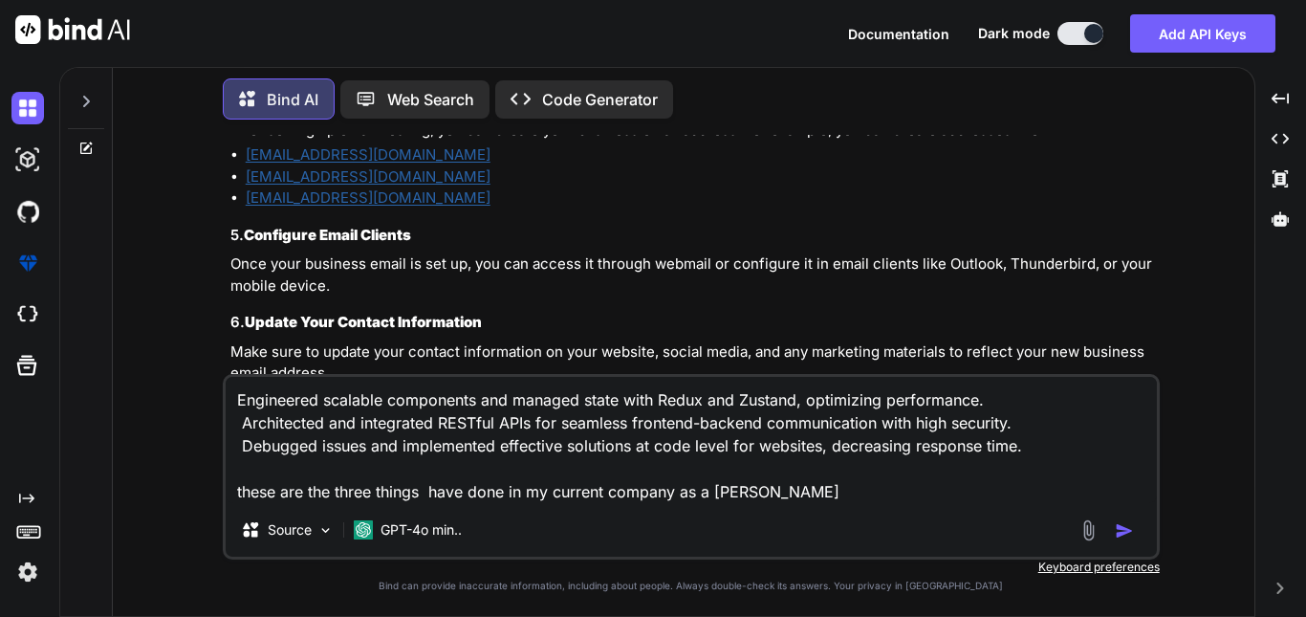
type textarea "Engineered scalable components and managed state with Redux and Zustand, optimi…"
type textarea "x"
type textarea "Engineered scalable components and managed state with Redux and Zustand, optimi…"
type textarea "x"
type textarea "Engineered scalable components and managed state with Redux and Zustand, optimi…"
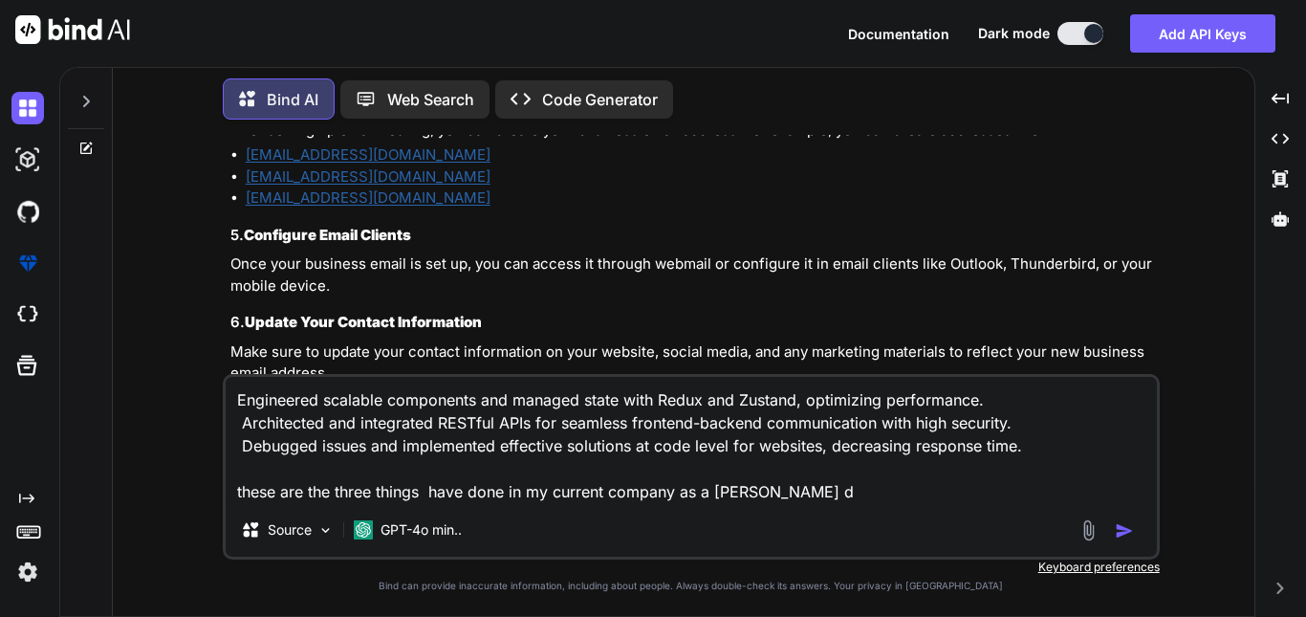
type textarea "x"
type textarea "Engineered scalable components and managed state with Redux and Zustand, optimi…"
type textarea "x"
type textarea "Engineered scalable components and managed state with Redux and Zustand, optimi…"
type textarea "x"
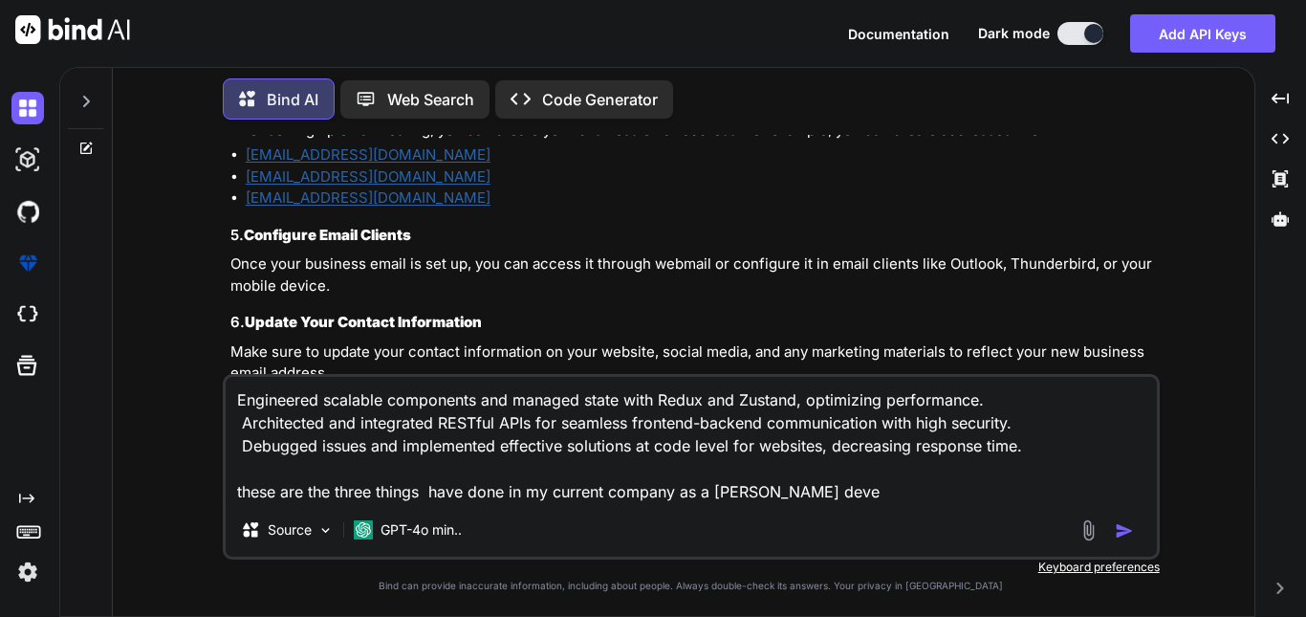
type textarea "Engineered scalable components and managed state with Redux and Zustand, optimi…"
type textarea "x"
type textarea "Engineered scalable components and managed state with Redux and Zustand, optimi…"
type textarea "x"
type textarea "Engineered scalable components and managed state with Redux and Zustand, optimi…"
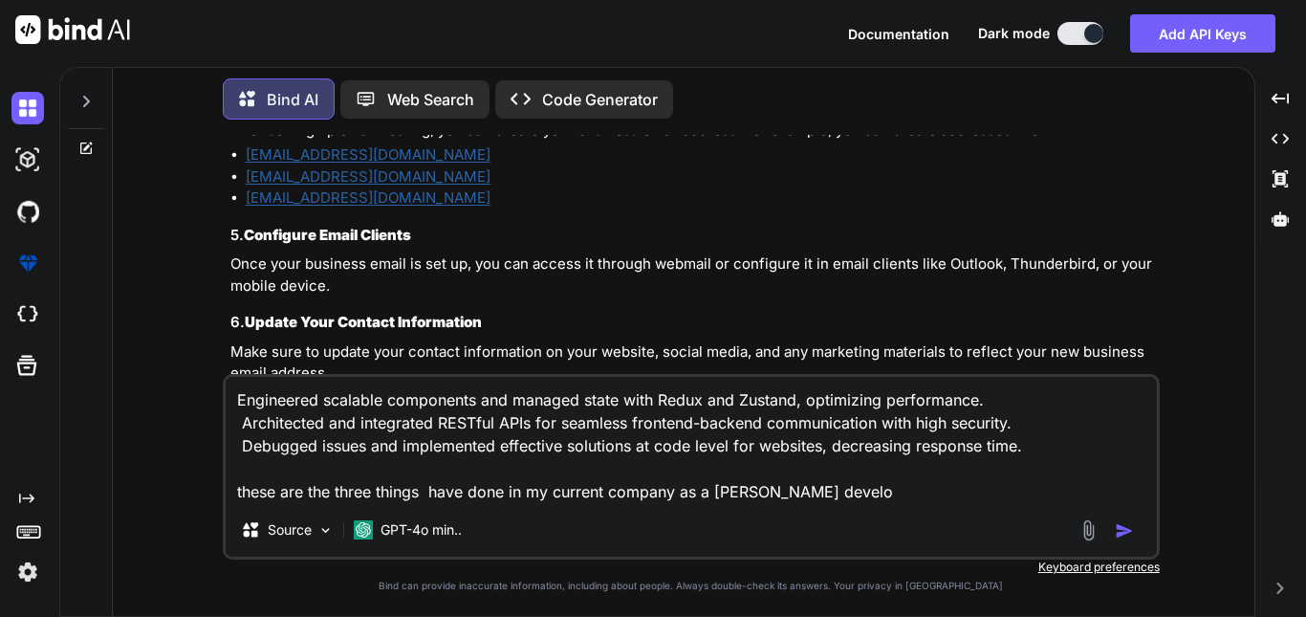
type textarea "x"
type textarea "Engineered scalable components and managed state with Redux and Zustand, optimi…"
type textarea "x"
type textarea "Engineered scalable components and managed state with Redux and Zustand, optimi…"
type textarea "x"
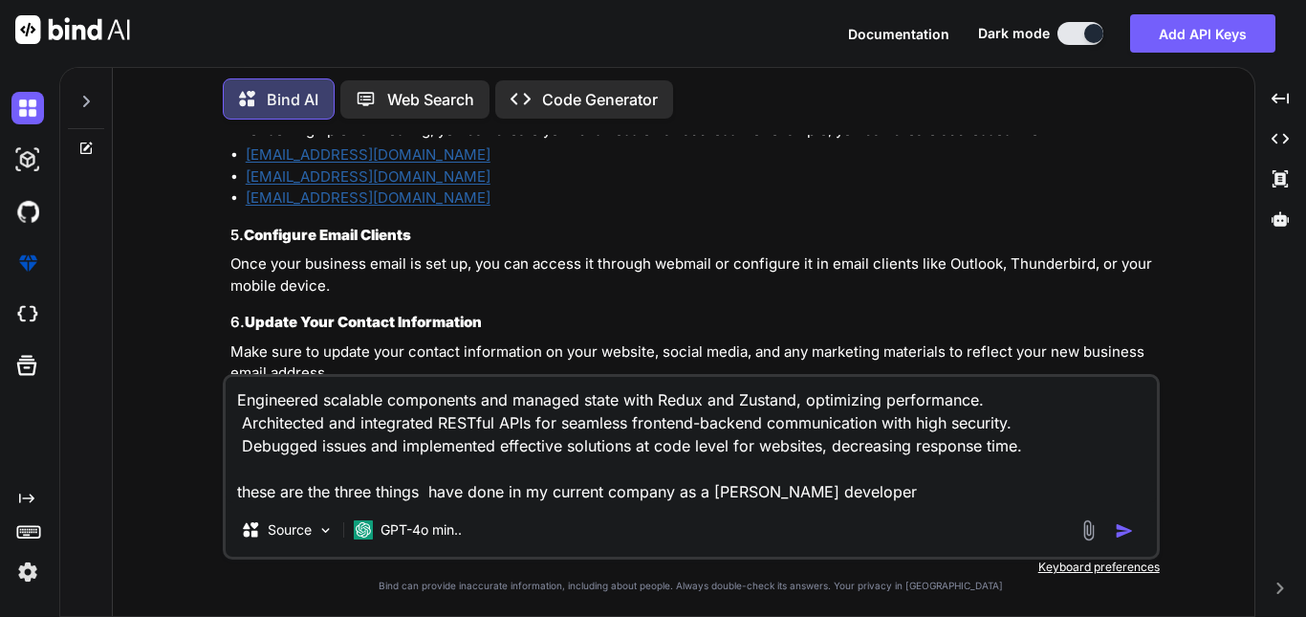
type textarea "Engineered scalable components and managed state with Redux and Zustand, optimi…"
type textarea "x"
type textarea "Engineered scalable components and managed state with Redux and Zustand, optimi…"
type textarea "x"
type textarea "Engineered scalable components and managed state with Redux and Zustand, optimi…"
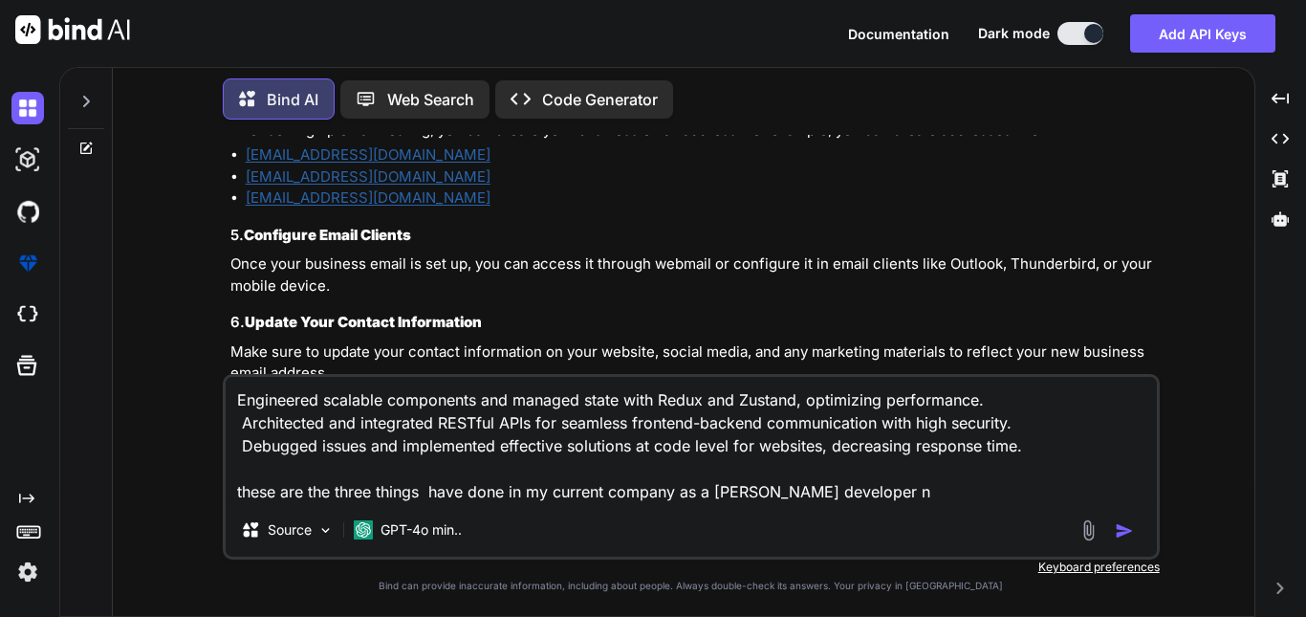
type textarea "x"
type textarea "Engineered scalable components and managed state with Redux and Zustand, optimi…"
type textarea "x"
type textarea "Engineered scalable components and managed state with Redux and Zustand, optimi…"
type textarea "x"
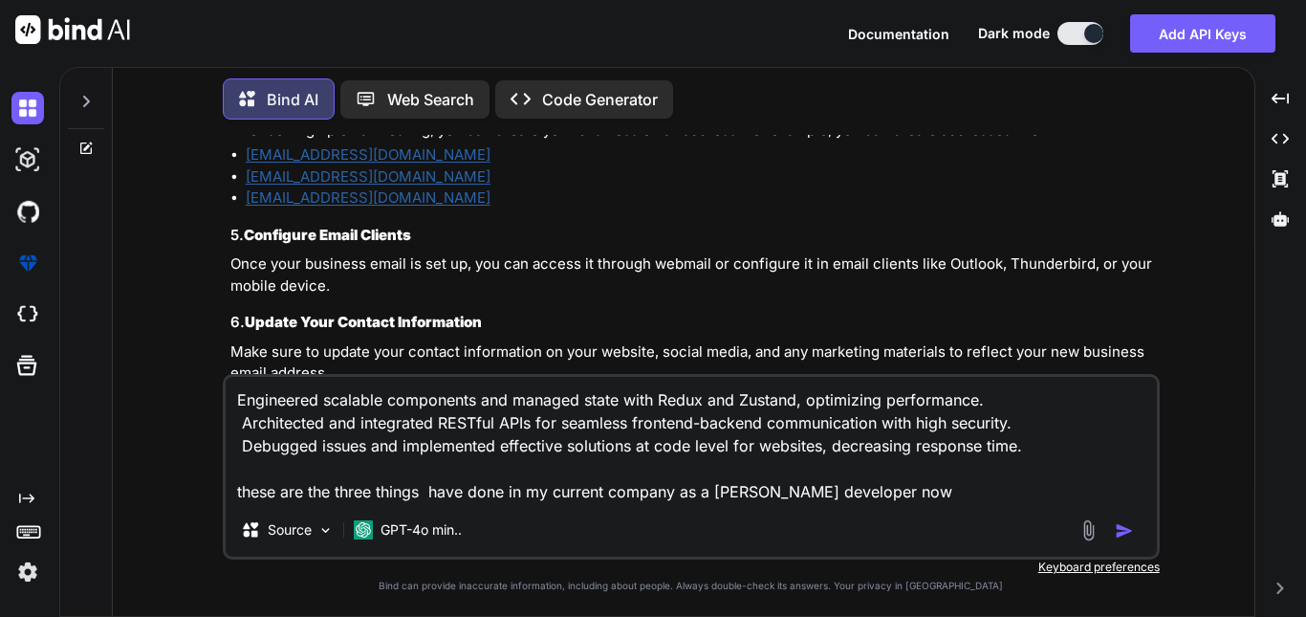
type textarea "Engineered scalable components and managed state with Redux and Zustand, optimi…"
type textarea "x"
type textarea "Engineered scalable components and managed state with Redux and Zustand, optimi…"
type textarea "x"
type textarea "Engineered scalable components and managed state with Redux and Zustand, optimi…"
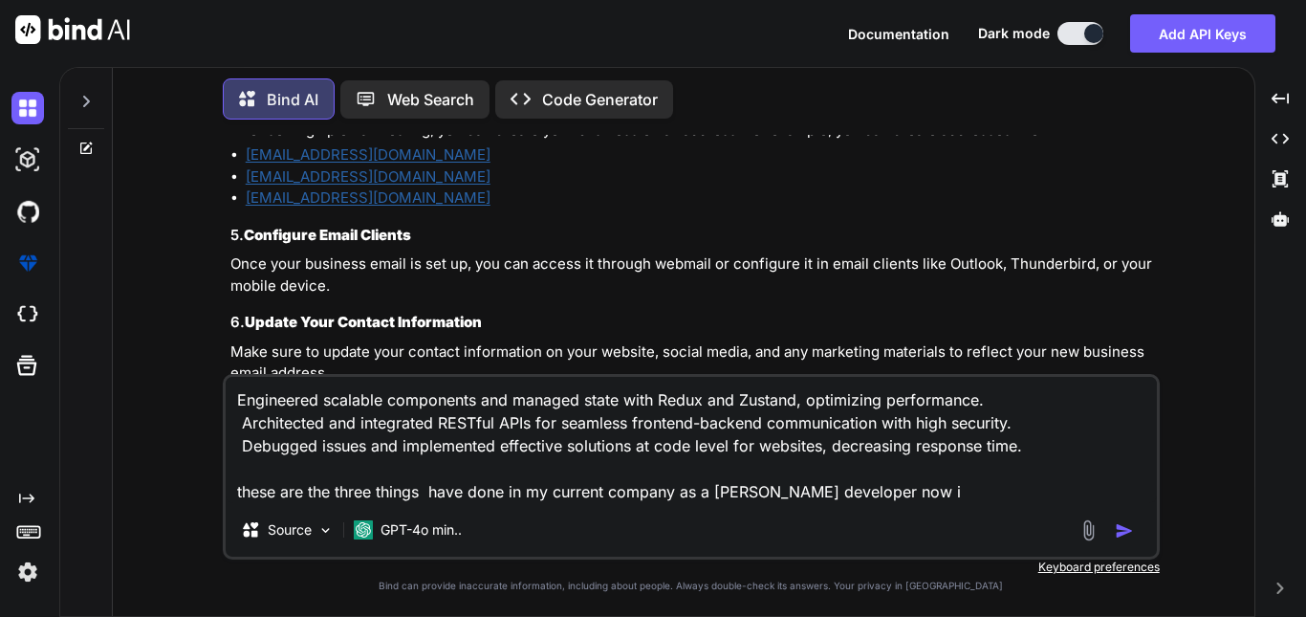
type textarea "x"
type textarea "Engineered scalable components and managed state with Redux and Zustand, optimi…"
type textarea "x"
type textarea "Engineered scalable components and managed state with Redux and Zustand, optimi…"
type textarea "x"
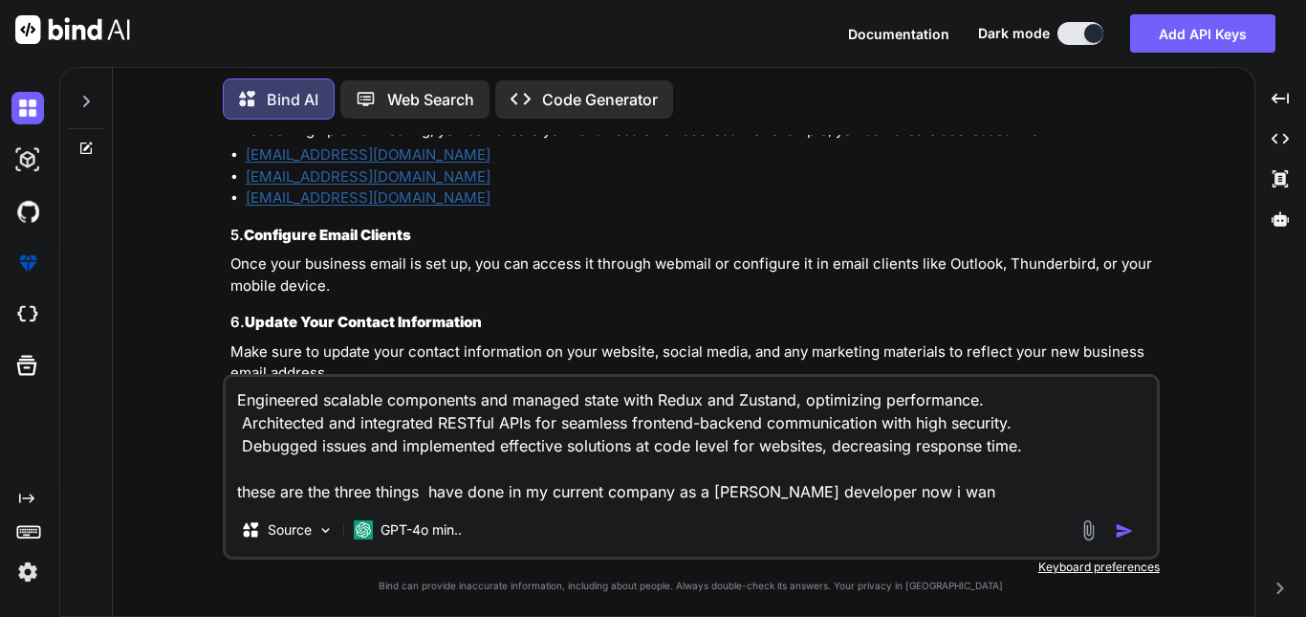
type textarea "Engineered scalable components and managed state with Redux and Zustand, optimi…"
type textarea "x"
type textarea "Engineered scalable components and managed state with Redux and Zustand, optimi…"
type textarea "x"
type textarea "Engineered scalable components and managed state with Redux and Zustand, optimi…"
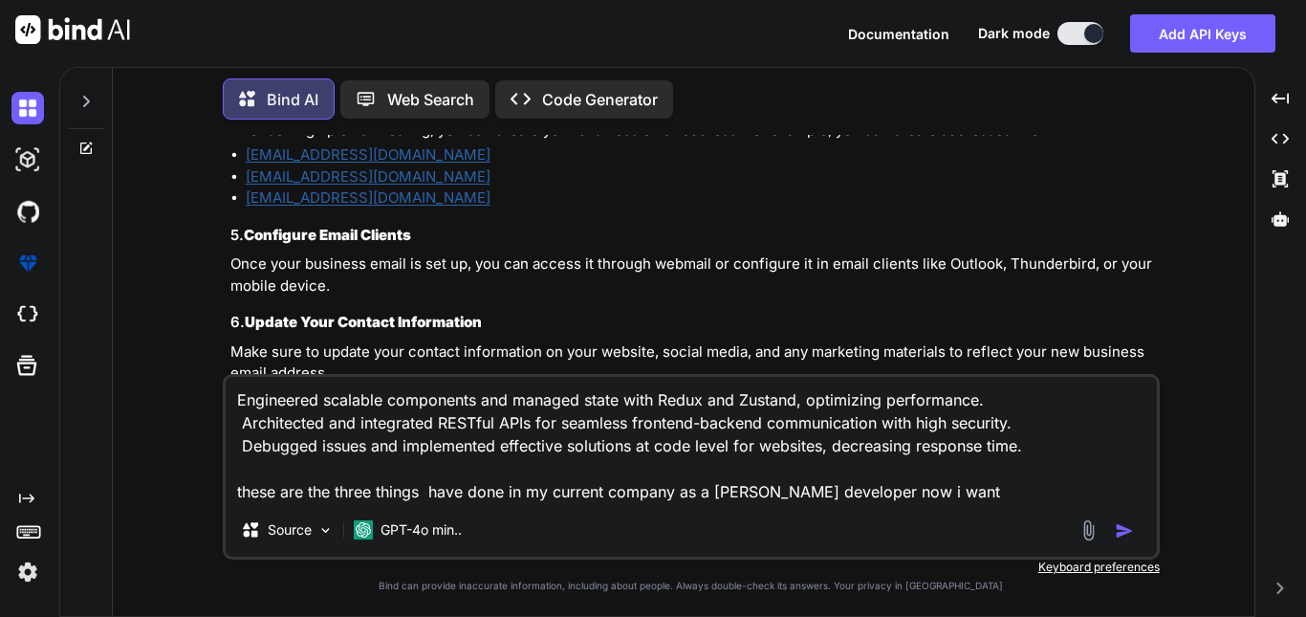
type textarea "x"
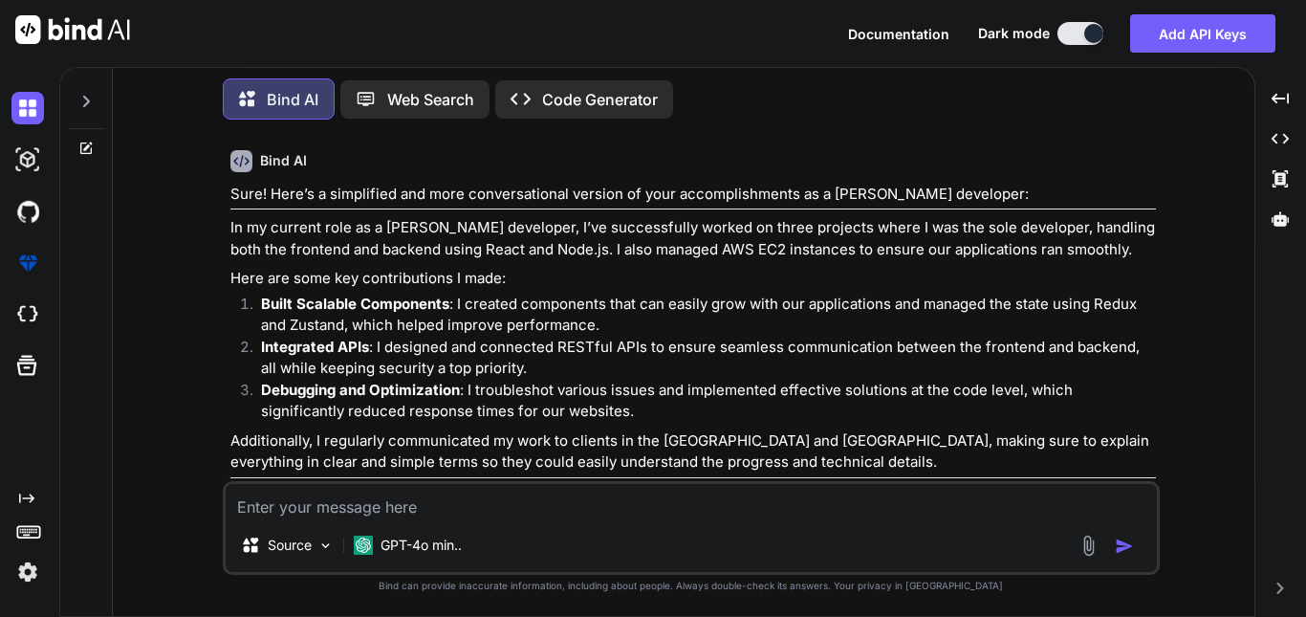
scroll to position [19006, 0]
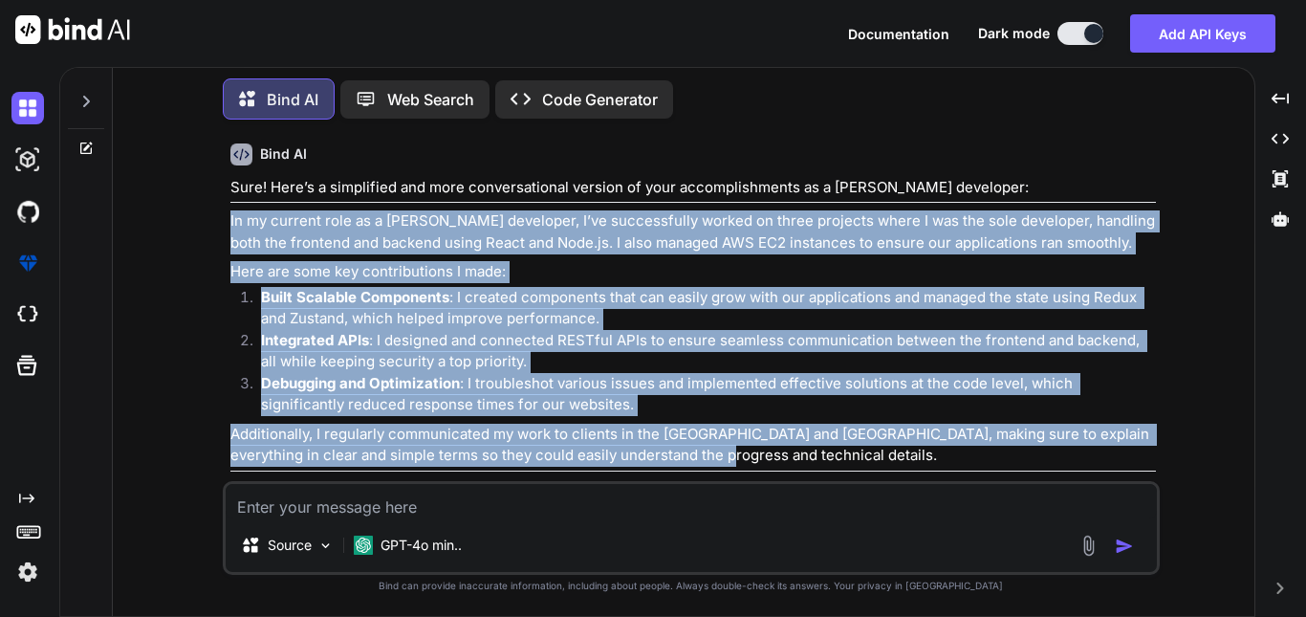
drag, startPoint x: 688, startPoint y: 401, endPoint x: 222, endPoint y: 163, distance: 523.4
click at [223, 163] on div "You okay and as [DATE] and janamastmi is around the corner can you provide me s…" at bounding box center [691, 375] width 937 height 481
copy div "Lo ip dolorsi amet co a ELIT seddo eiusmodte, I’ut laboreetdolo magnaa en admin…"
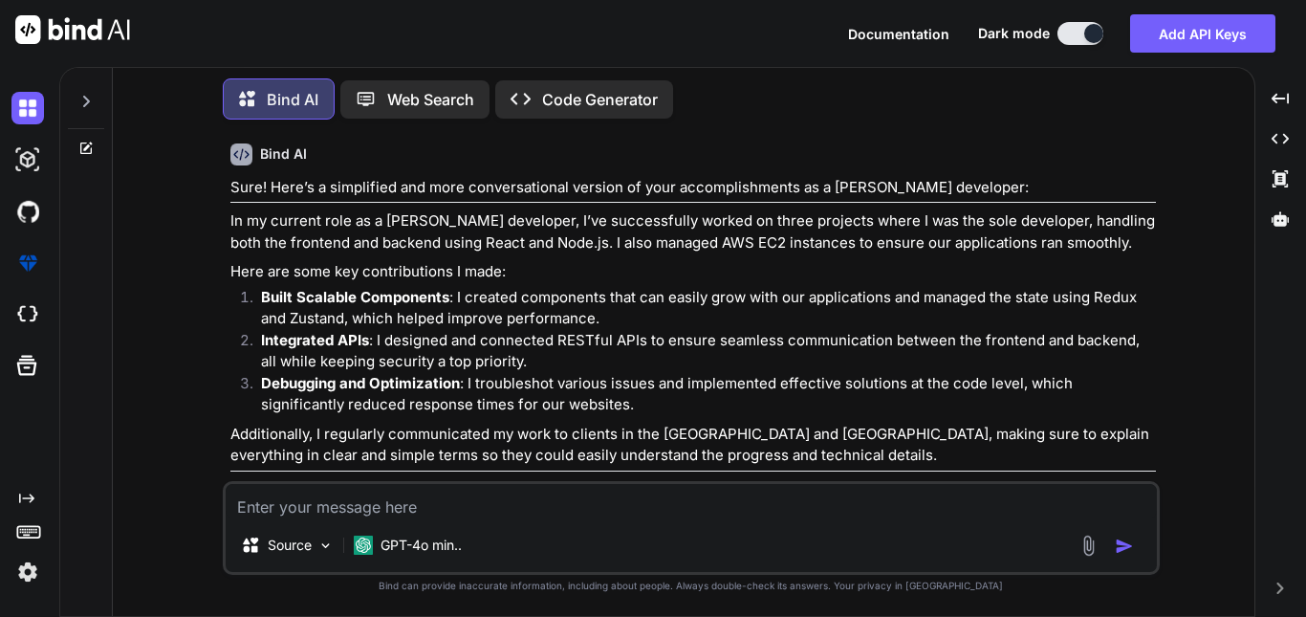
click at [391, 503] on textarea at bounding box center [691, 501] width 931 height 34
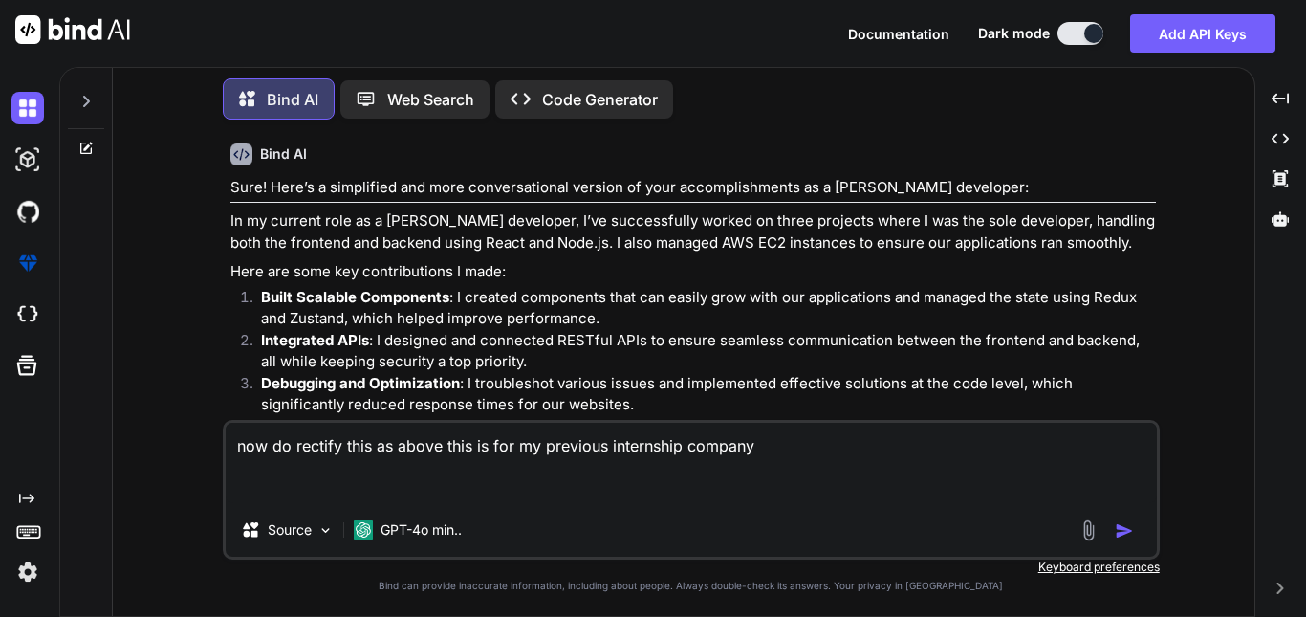
paste textarea "Contributed to a Stock management project using the [PERSON_NAME] to handle rea…"
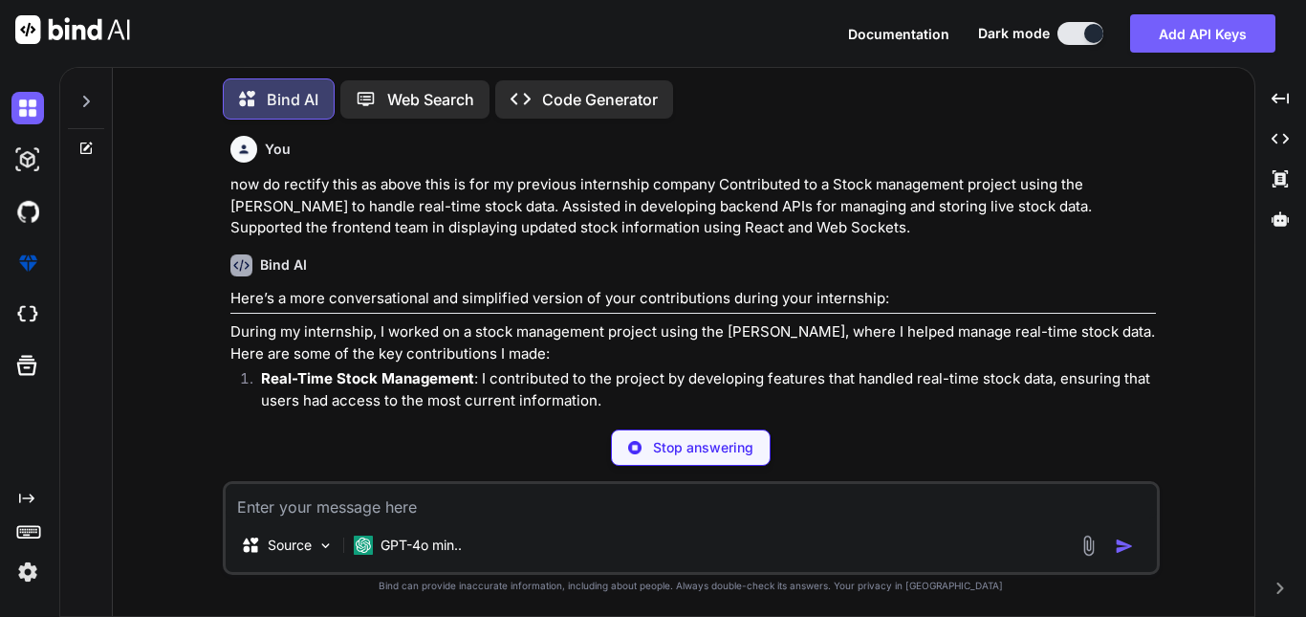
scroll to position [19433, 0]
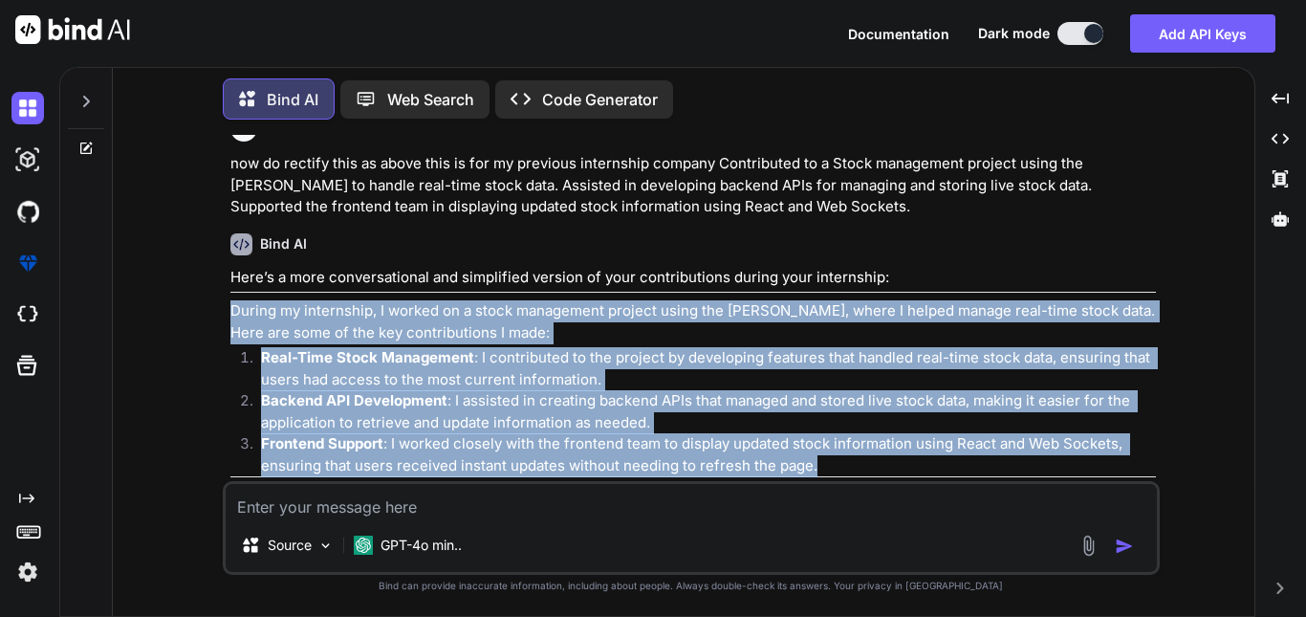
drag, startPoint x: 227, startPoint y: 251, endPoint x: 853, endPoint y: 407, distance: 645.3
click at [853, 407] on div "You okay and as [DATE] and janamastmi is around the corner can you provide me s…" at bounding box center [693, 308] width 933 height 346
copy div "During my internship, I worked on a stock management project using the [PERSON_…"
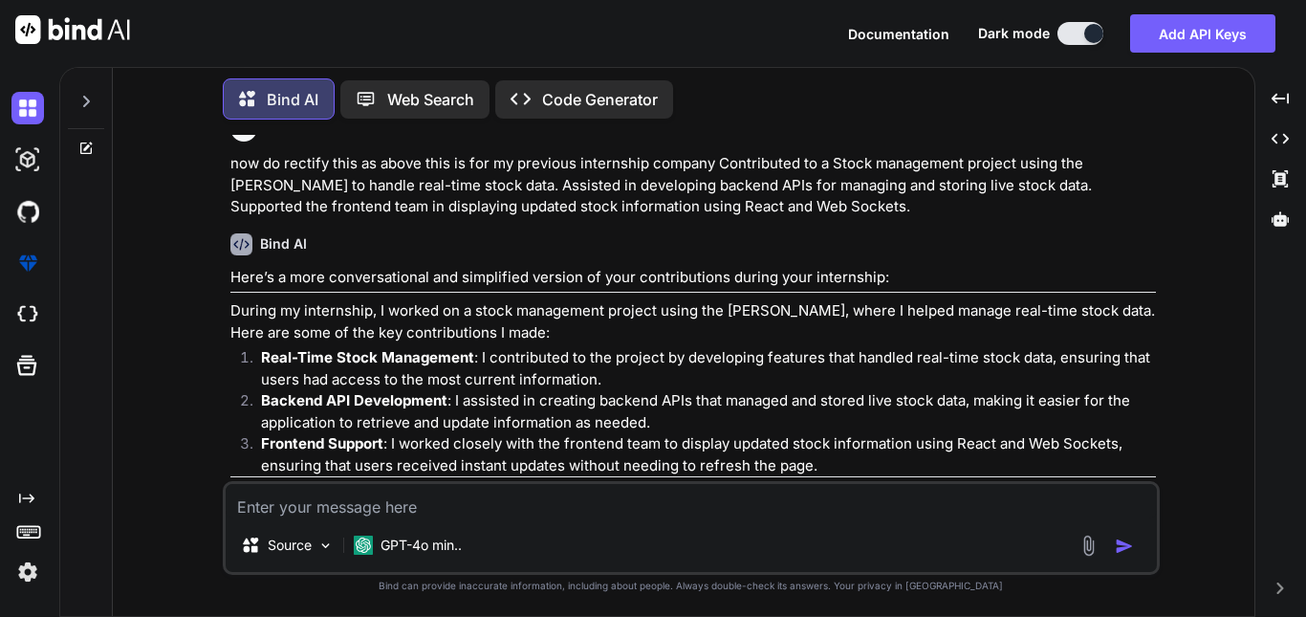
click at [406, 507] on textarea at bounding box center [691, 501] width 931 height 34
paste textarea "Restful Apis, Redux, Developing, Optimizing Performance, Sockets, [PERSON_NAME]…"
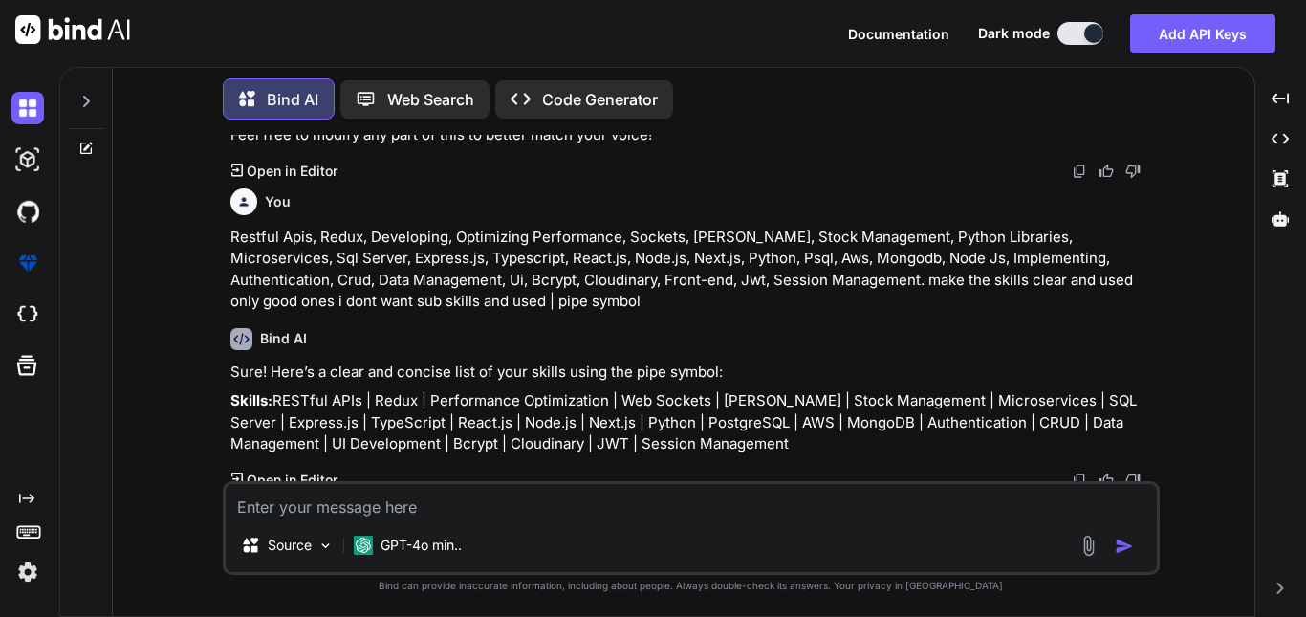
scroll to position [19748, 0]
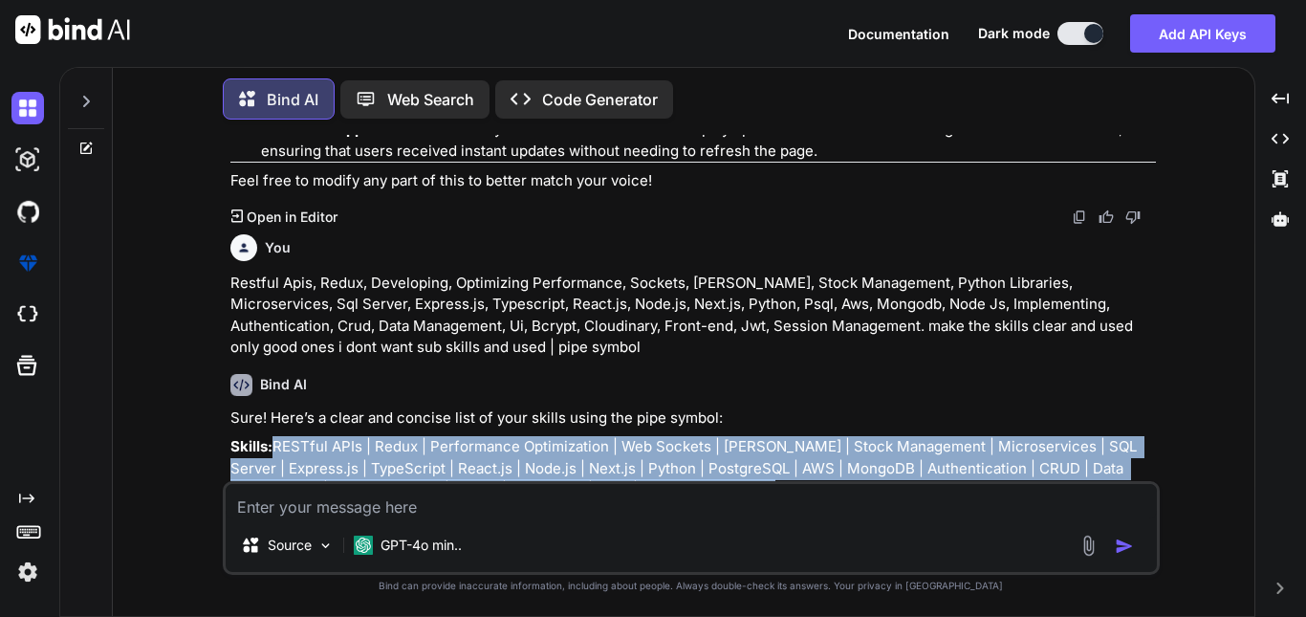
drag, startPoint x: 272, startPoint y: 396, endPoint x: 825, endPoint y: 440, distance: 554.4
click at [825, 440] on p "Skills: RESTful APIs | Redux | Performance Optimization | Web Sockets | [PERSON…" at bounding box center [692, 468] width 925 height 65
copy p "RESTful APIs | Redux | Performance Optimization | Web Sockets | [PERSON_NAME] |…"
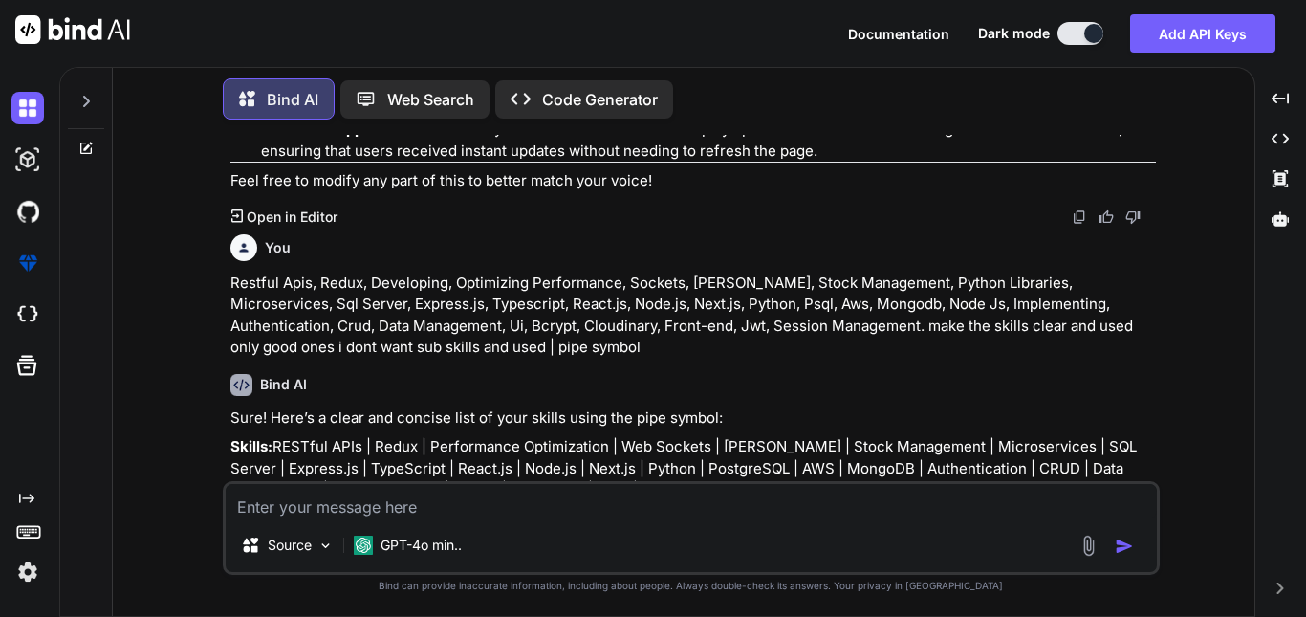
click at [502, 501] on textarea at bounding box center [691, 501] width 931 height 34
